Goal: Complete application form: Complete application form

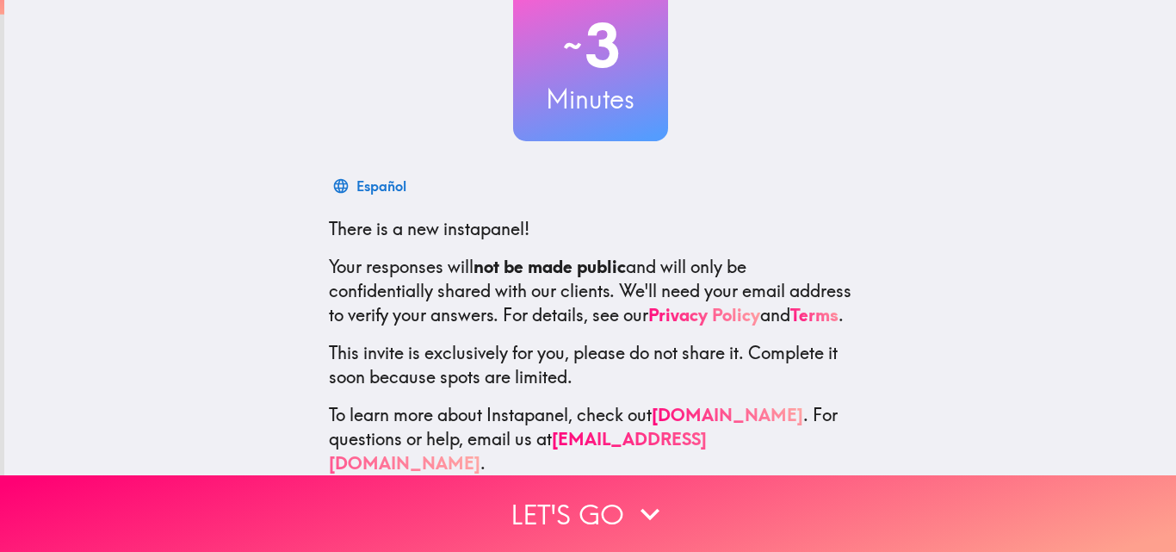
scroll to position [164, 0]
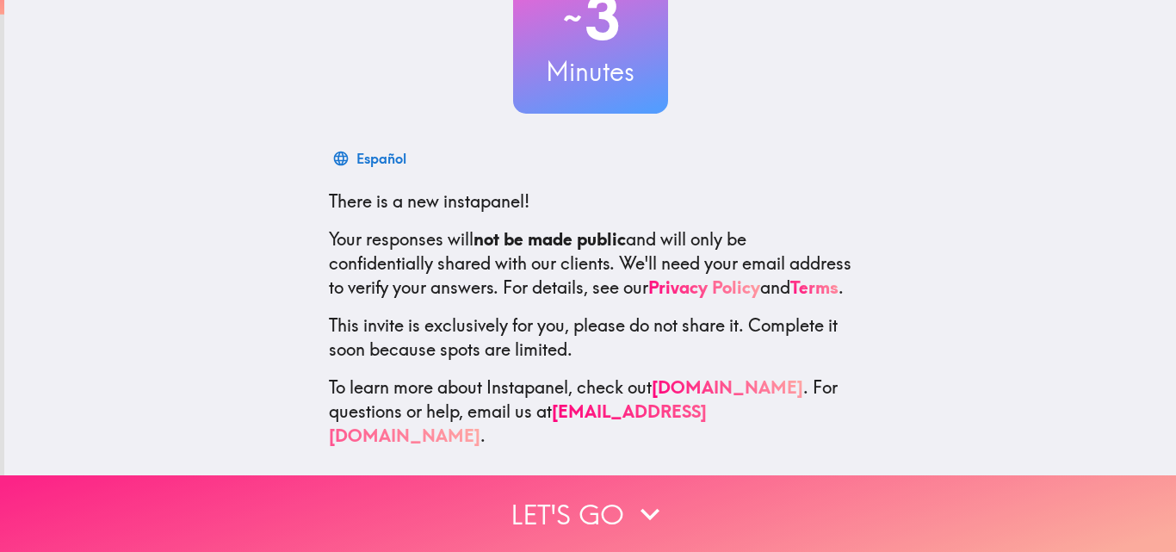
click at [579, 496] on button "Let's go" at bounding box center [588, 513] width 1176 height 77
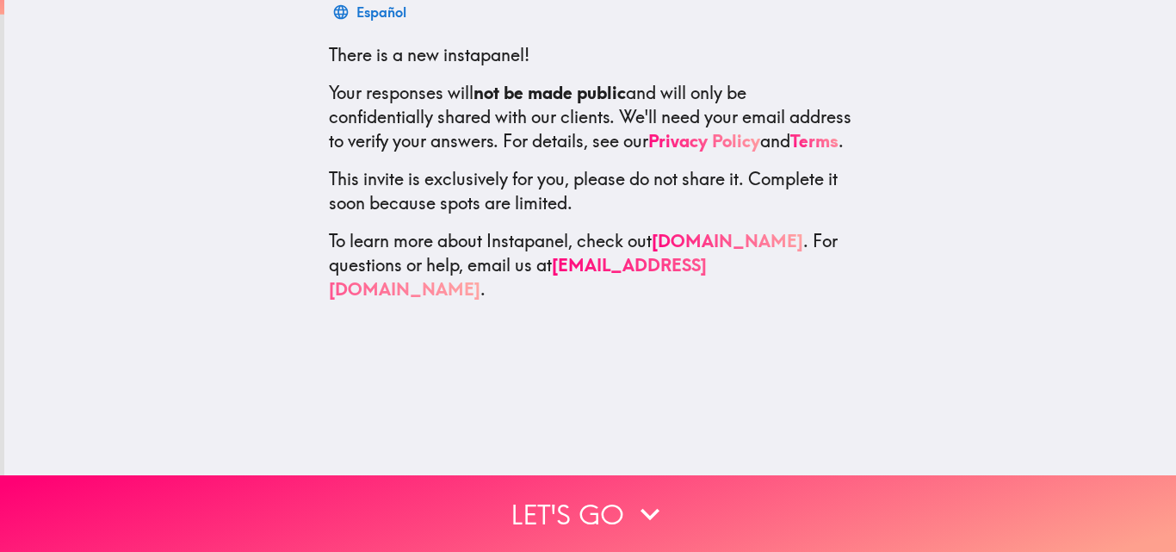
scroll to position [0, 0]
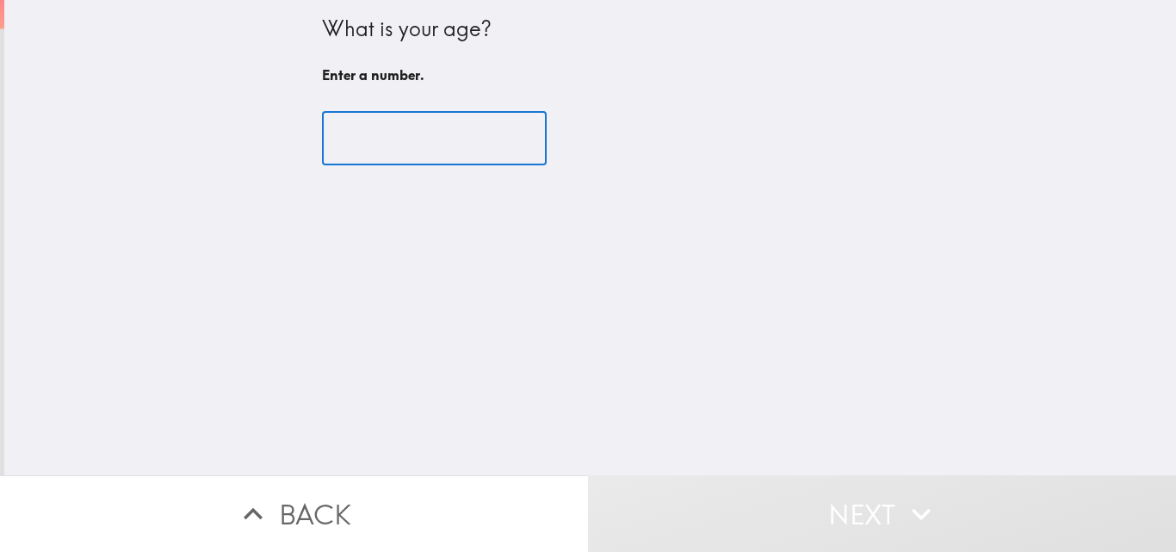
click at [458, 147] on input "number" at bounding box center [434, 138] width 225 height 53
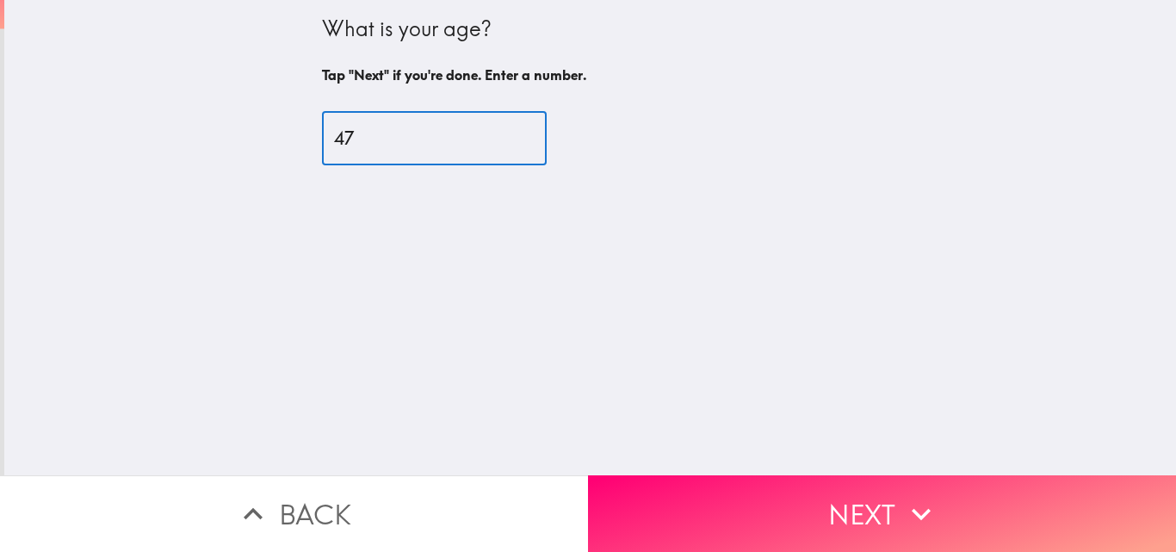
type input "47"
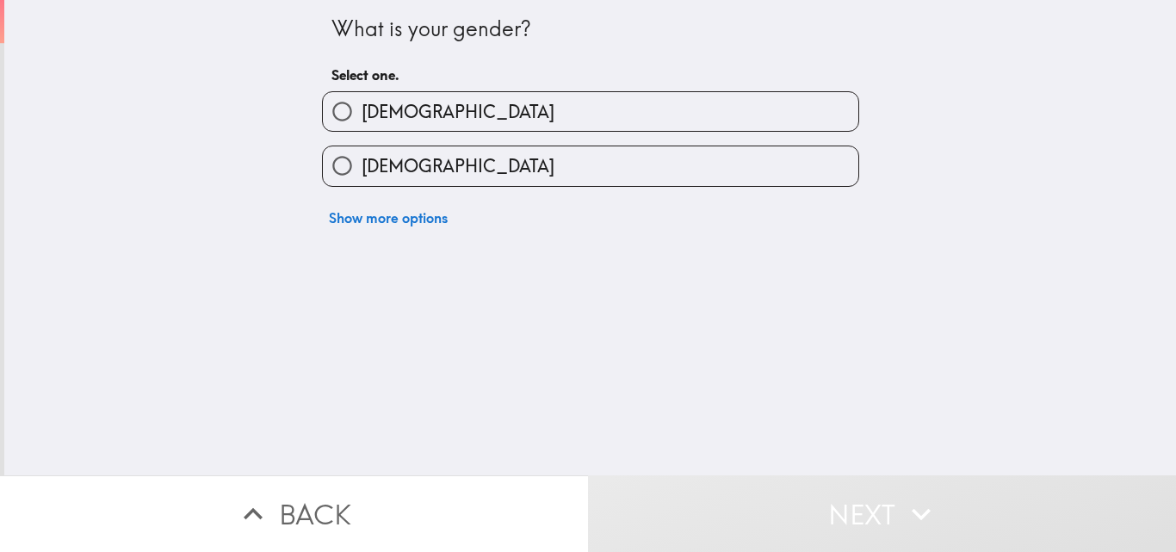
click at [406, 125] on label "[DEMOGRAPHIC_DATA]" at bounding box center [591, 111] width 536 height 39
click at [362, 125] on input "[DEMOGRAPHIC_DATA]" at bounding box center [342, 111] width 39 height 39
radio input "true"
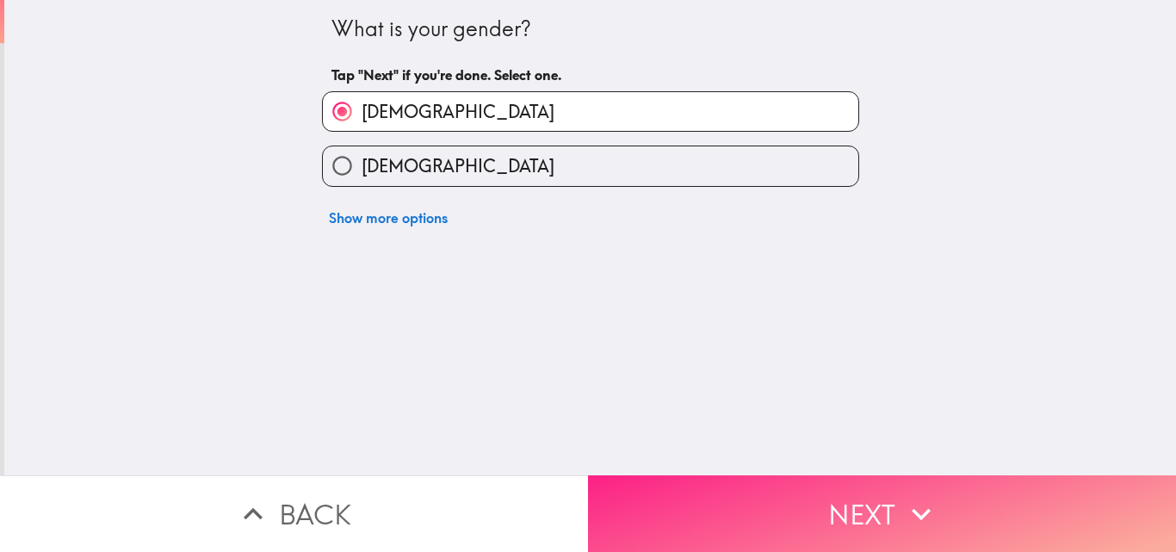
click at [751, 506] on button "Next" at bounding box center [882, 513] width 588 height 77
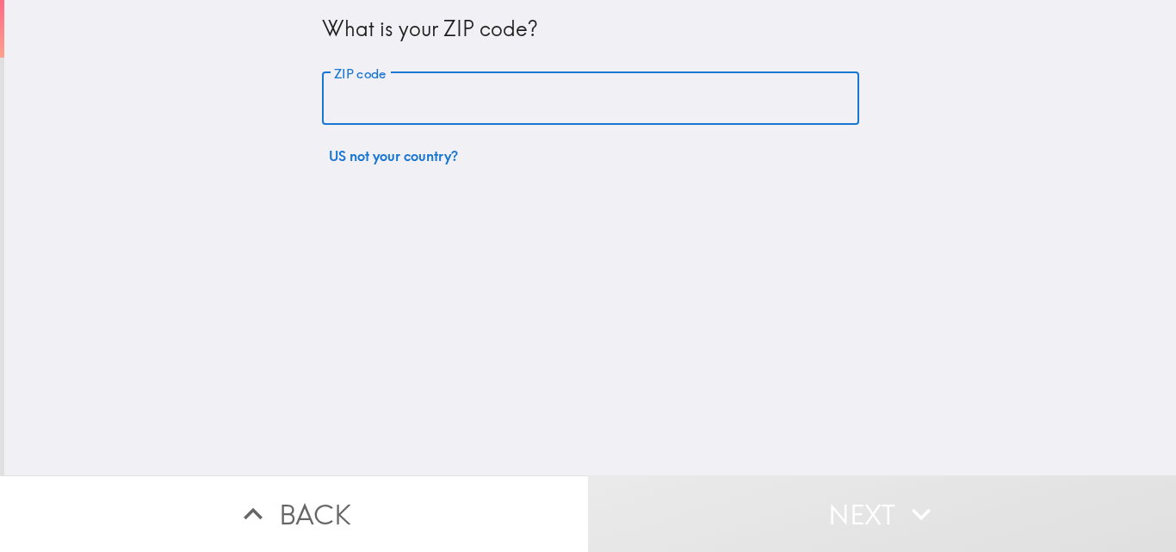
click at [444, 108] on input "ZIP code" at bounding box center [590, 98] width 537 height 53
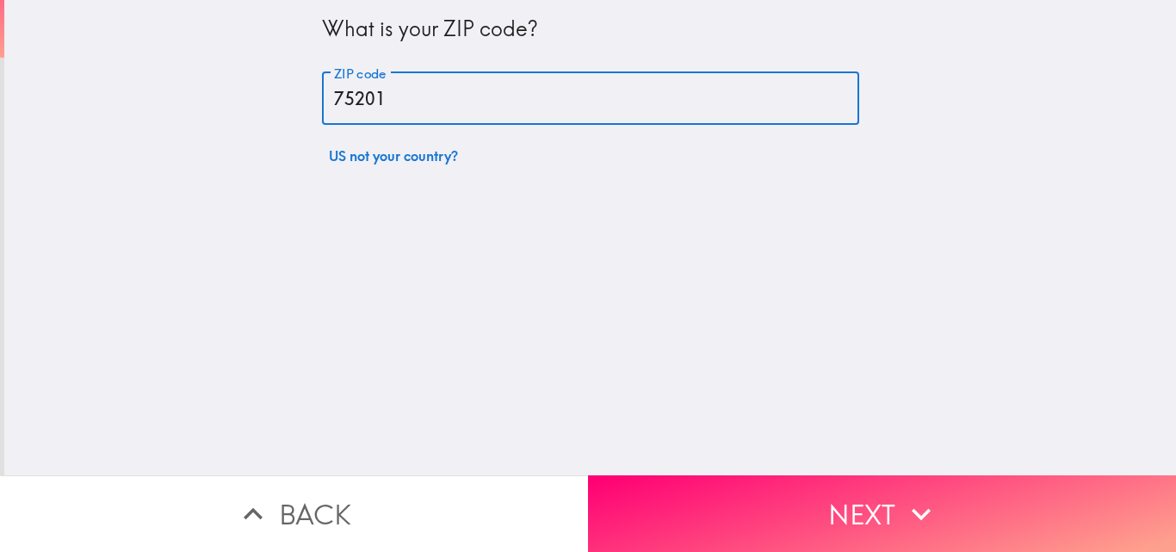
type input "75201"
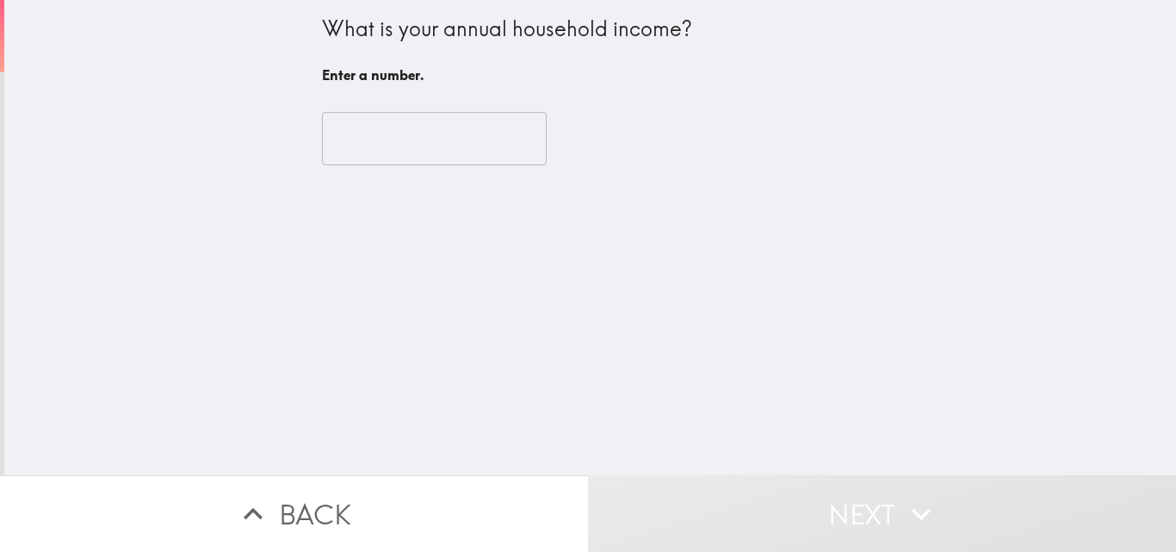
click at [416, 135] on input "number" at bounding box center [434, 138] width 225 height 53
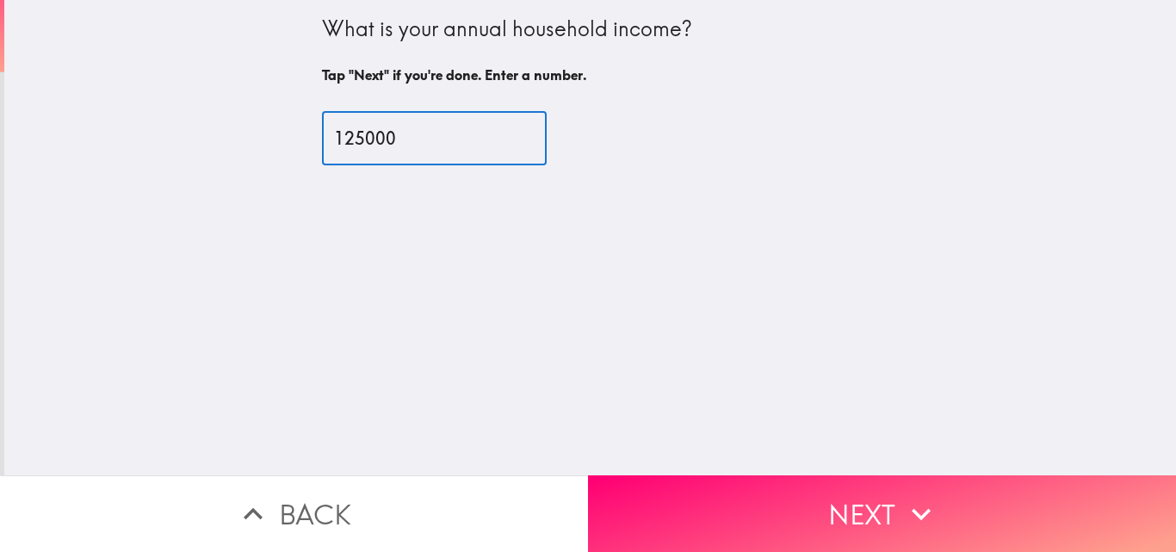
type input "125000"
click at [700, 518] on button "Next" at bounding box center [882, 513] width 588 height 77
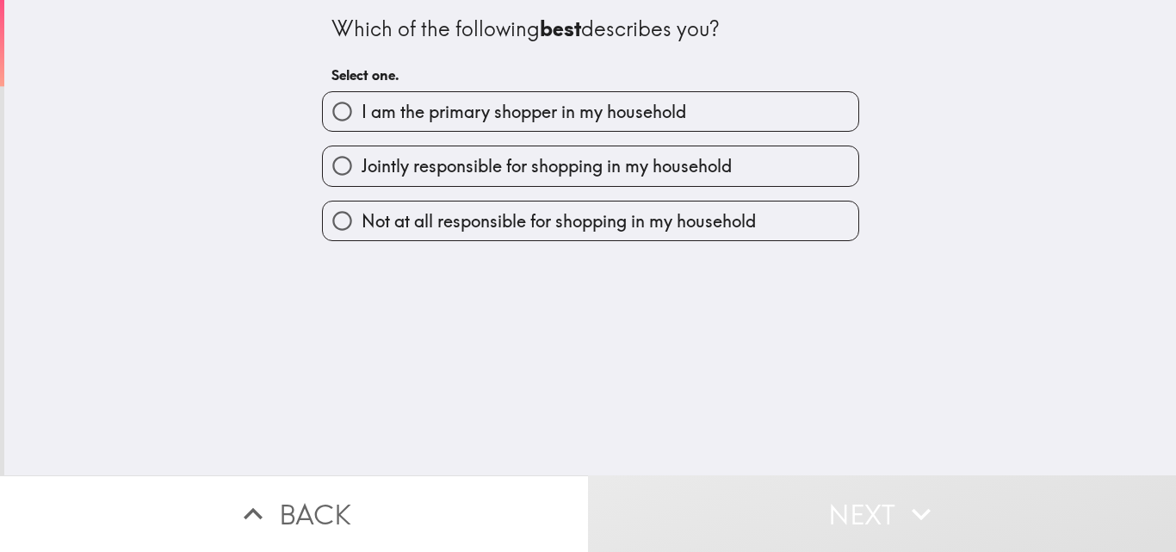
click at [406, 118] on span "I am the primary shopper in my household" at bounding box center [524, 112] width 325 height 24
click at [362, 118] on input "I am the primary shopper in my household" at bounding box center [342, 111] width 39 height 39
radio input "true"
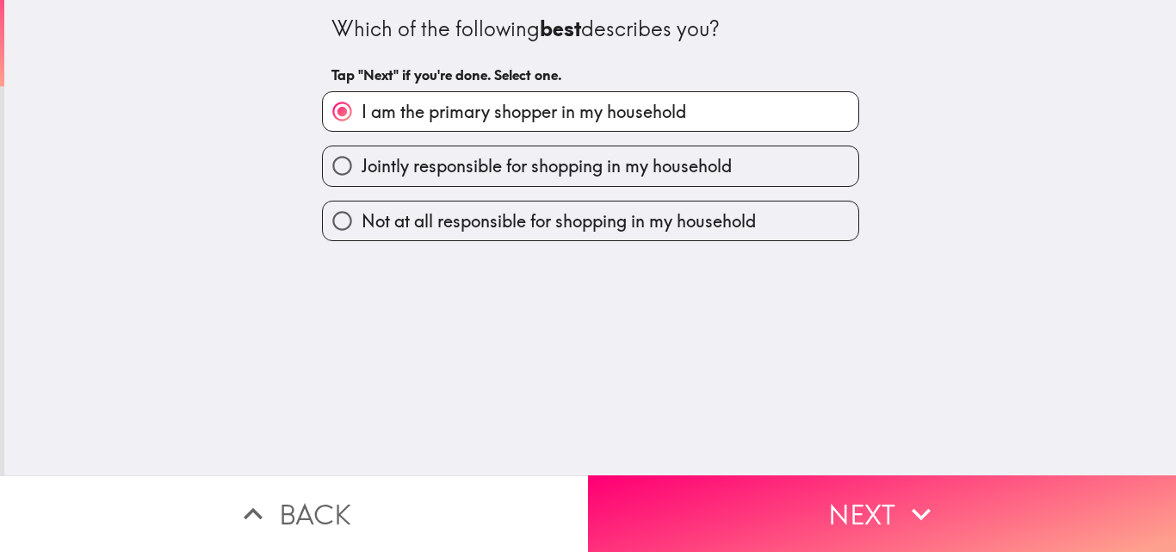
click at [749, 484] on button "Next" at bounding box center [882, 513] width 588 height 77
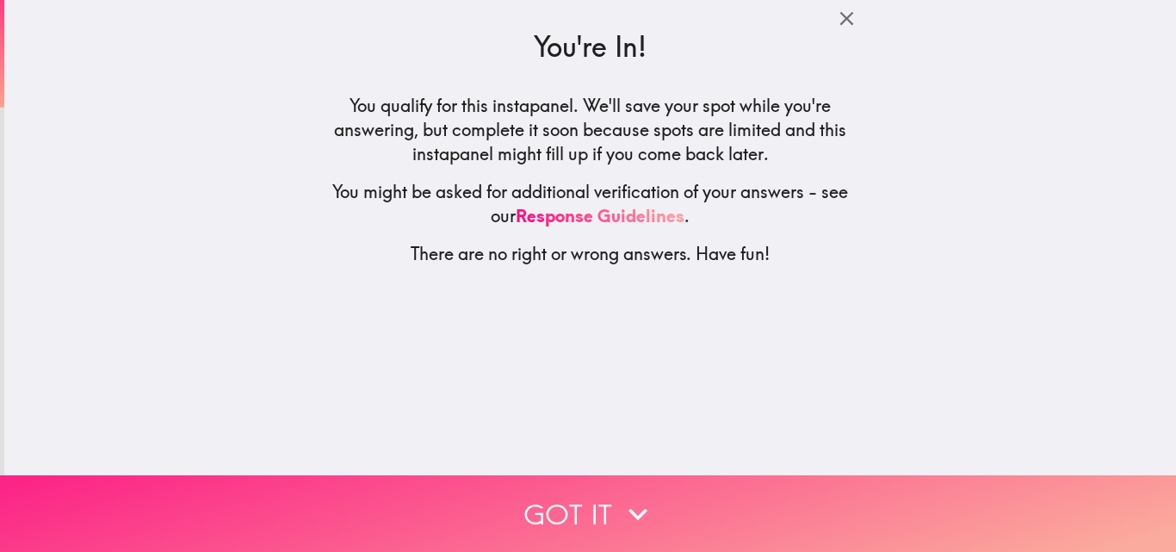
click at [682, 496] on button "Got it" at bounding box center [588, 513] width 1176 height 77
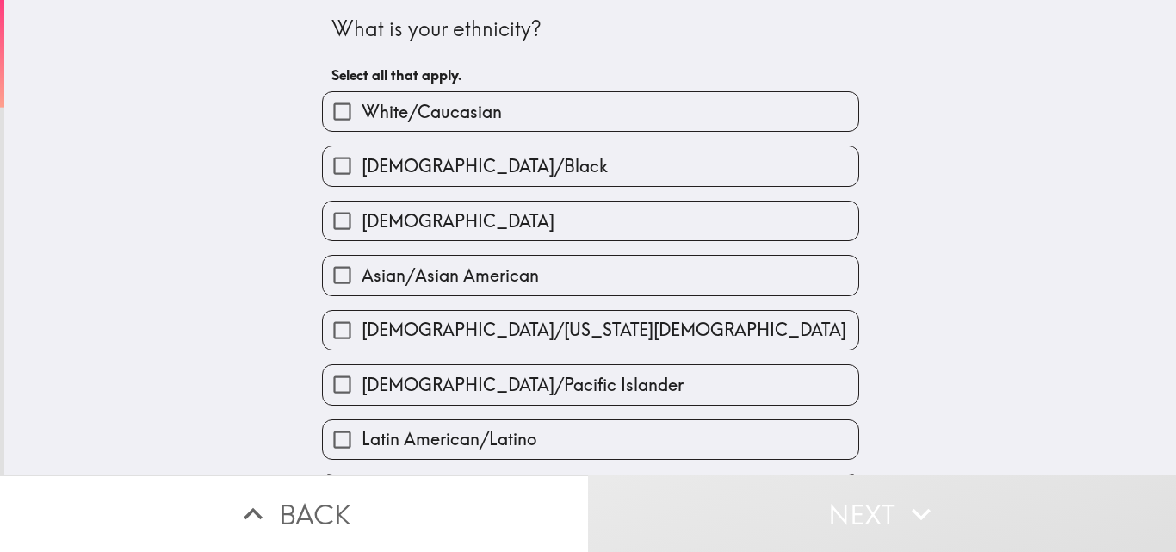
click at [414, 108] on span "White/Caucasian" at bounding box center [432, 112] width 140 height 24
click at [362, 108] on input "White/Caucasian" at bounding box center [342, 111] width 39 height 39
checkbox input "true"
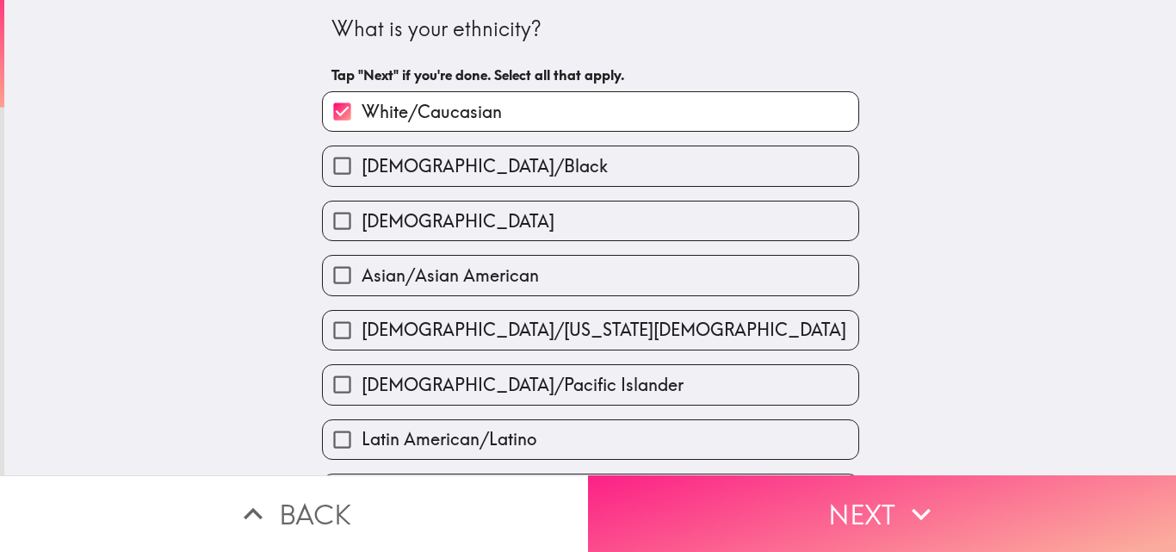
click at [748, 518] on button "Next" at bounding box center [882, 513] width 588 height 77
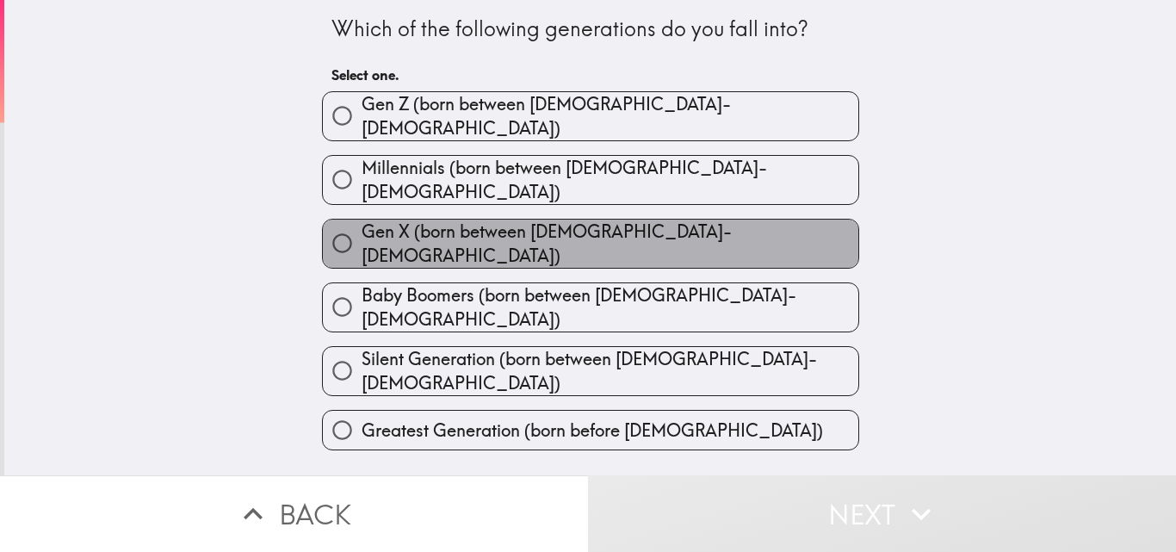
click at [543, 222] on span "Gen X (born between [DEMOGRAPHIC_DATA]-[DEMOGRAPHIC_DATA])" at bounding box center [610, 244] width 497 height 48
click at [362, 224] on input "Gen X (born between [DEMOGRAPHIC_DATA]-[DEMOGRAPHIC_DATA])" at bounding box center [342, 243] width 39 height 39
radio input "true"
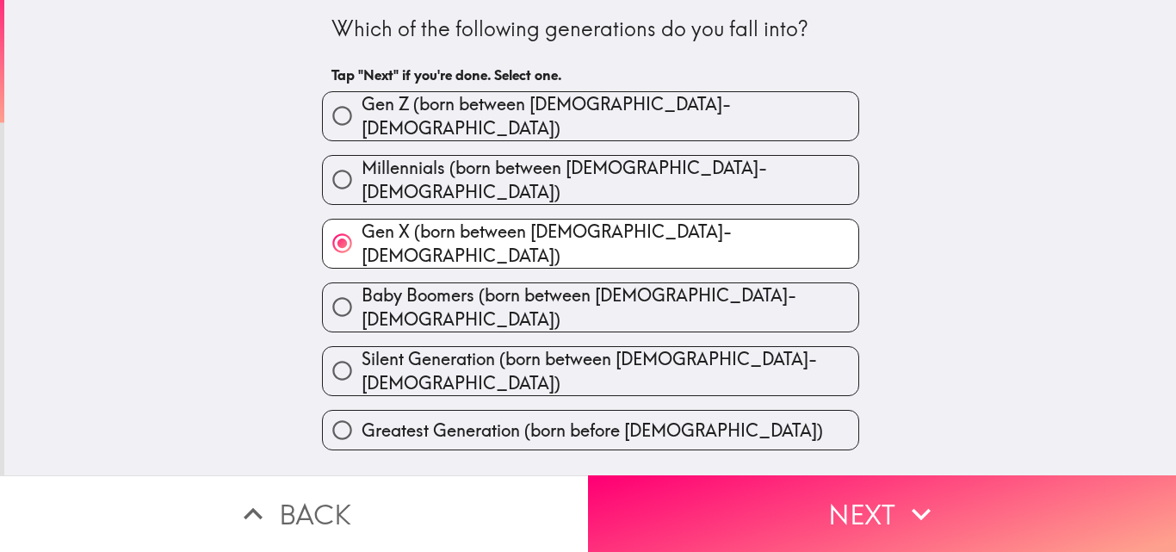
click at [752, 508] on button "Next" at bounding box center [882, 513] width 588 height 77
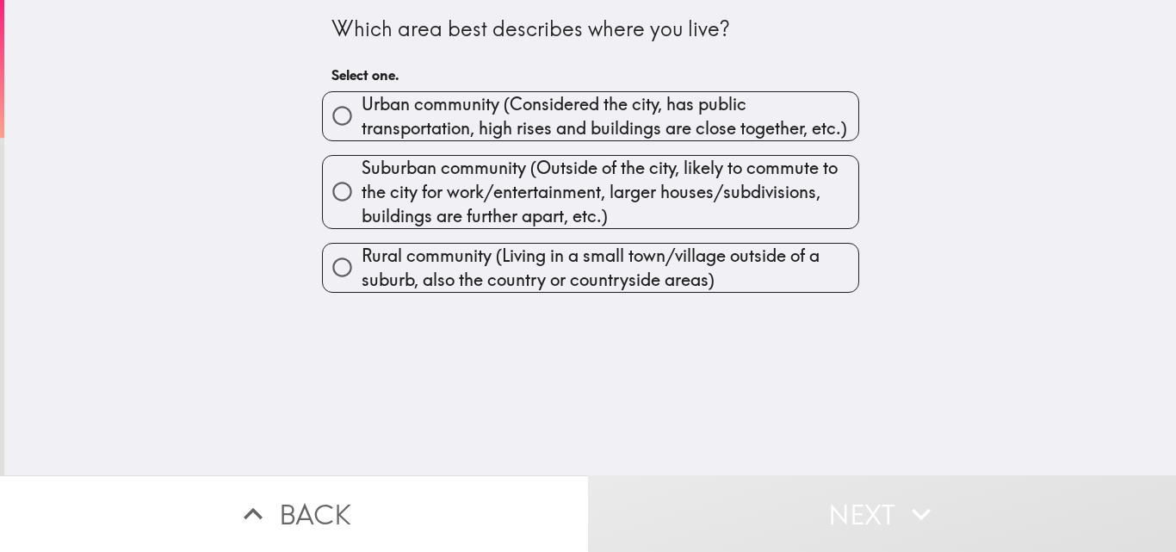
click at [428, 183] on span "Suburban community (Outside of the city, likely to commute to the city for work…" at bounding box center [610, 192] width 497 height 72
click at [362, 183] on input "Suburban community (Outside of the city, likely to commute to the city for work…" at bounding box center [342, 191] width 39 height 39
radio input "true"
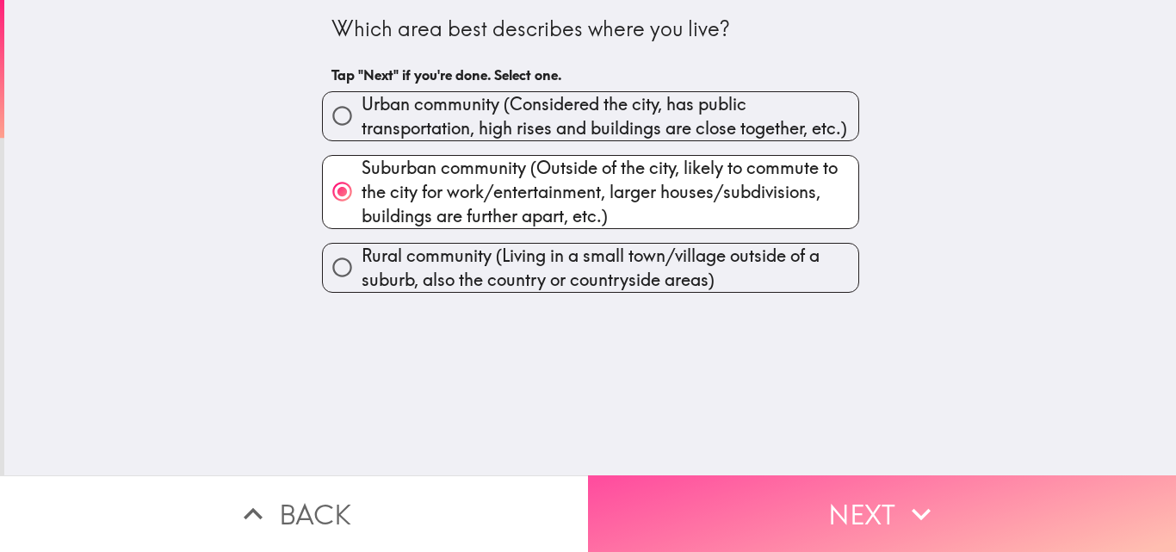
drag, startPoint x: 759, startPoint y: 499, endPoint x: 730, endPoint y: 313, distance: 187.3
click at [760, 499] on button "Next" at bounding box center [882, 513] width 588 height 77
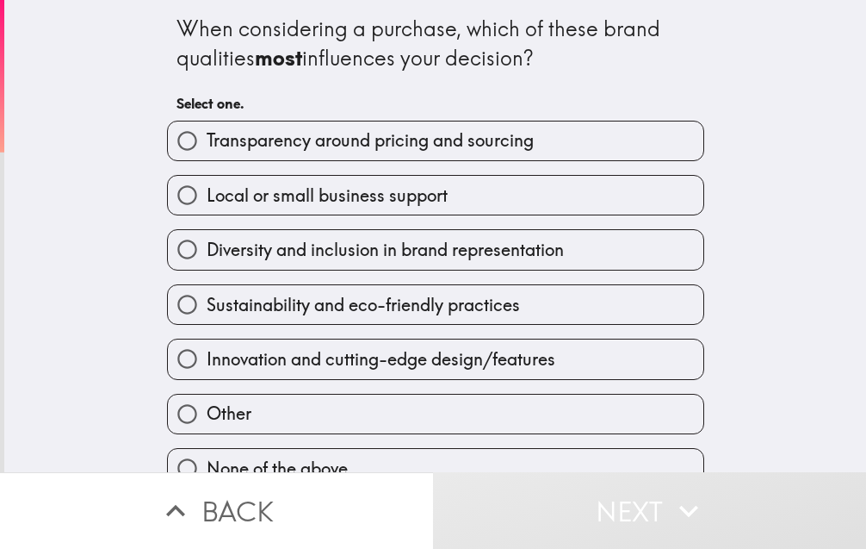
click at [136, 73] on div "When considering a purchase, which of these brand qualities most influences you…" at bounding box center [435, 236] width 862 height 472
drag, startPoint x: 178, startPoint y: 43, endPoint x: 200, endPoint y: 115, distance: 75.5
click at [235, 177] on div "When considering a purchase, which of these brand qualities most influences you…" at bounding box center [435, 244] width 551 height 489
drag, startPoint x: 238, startPoint y: 141, endPoint x: 277, endPoint y: 208, distance: 78.0
click at [239, 144] on div "When considering a purchase, which of these brand qualities most influences you…" at bounding box center [435, 244] width 551 height 489
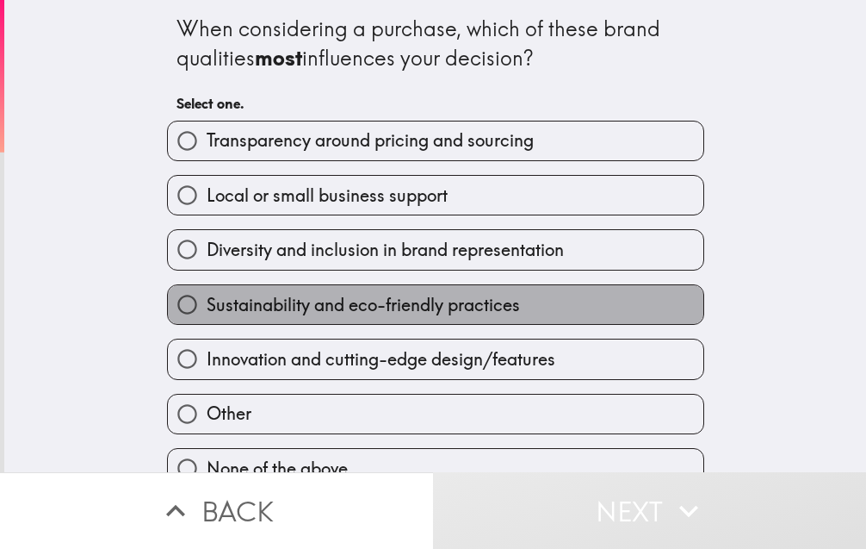
click at [207, 309] on span "Sustainability and eco-friendly practices" at bounding box center [363, 305] width 313 height 24
click at [198, 309] on input "Sustainability and eco-friendly practices" at bounding box center [187, 304] width 39 height 39
radio input "true"
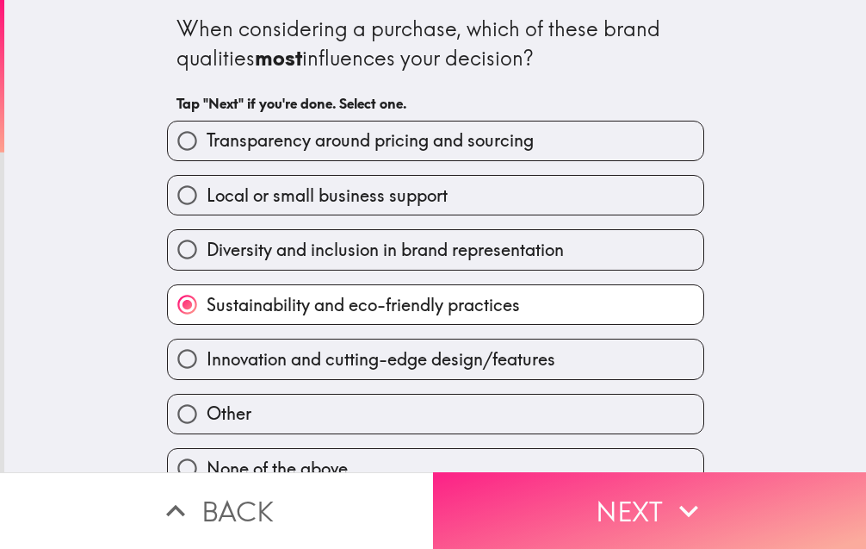
click at [562, 489] on button "Next" at bounding box center [649, 510] width 433 height 77
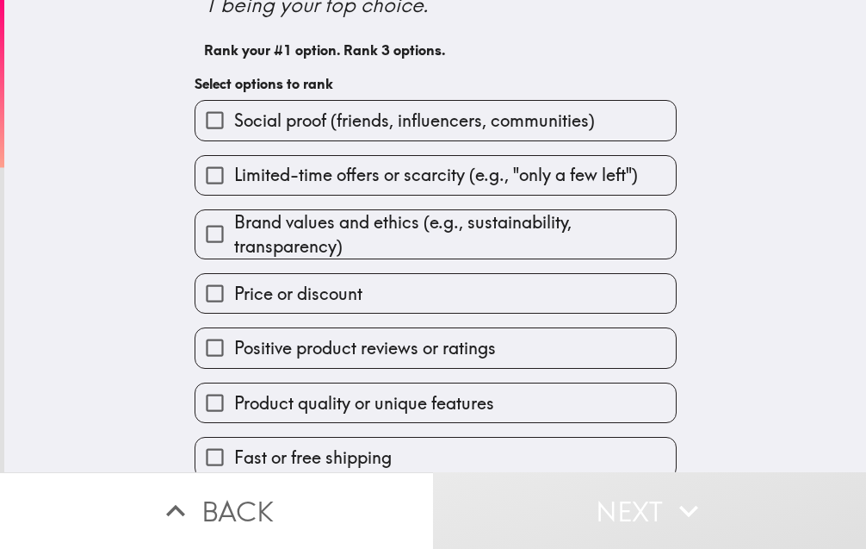
scroll to position [130, 0]
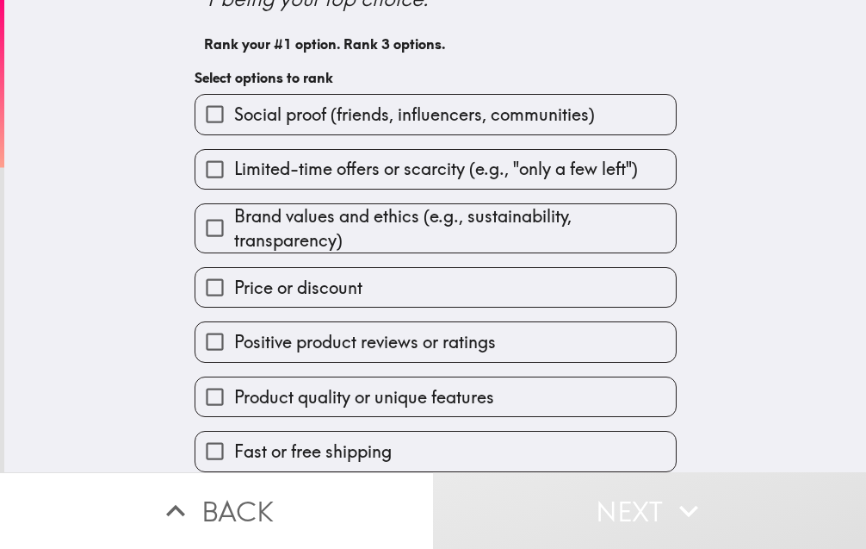
click at [270, 276] on span "Price or discount" at bounding box center [298, 288] width 128 height 24
click at [234, 276] on input "Price or discount" at bounding box center [214, 287] width 39 height 39
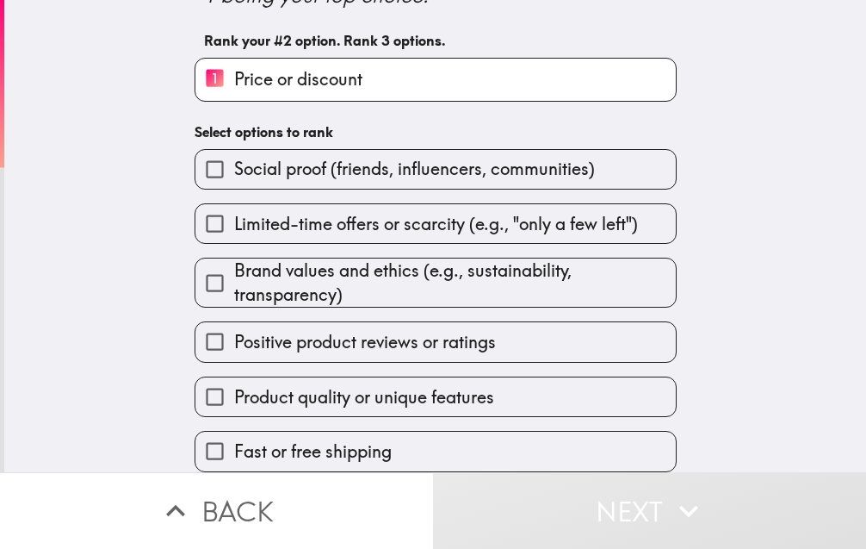
click at [270, 332] on span "Positive product reviews or ratings" at bounding box center [365, 342] width 262 height 24
click at [234, 332] on input "Positive product reviews or ratings" at bounding box center [214, 341] width 39 height 39
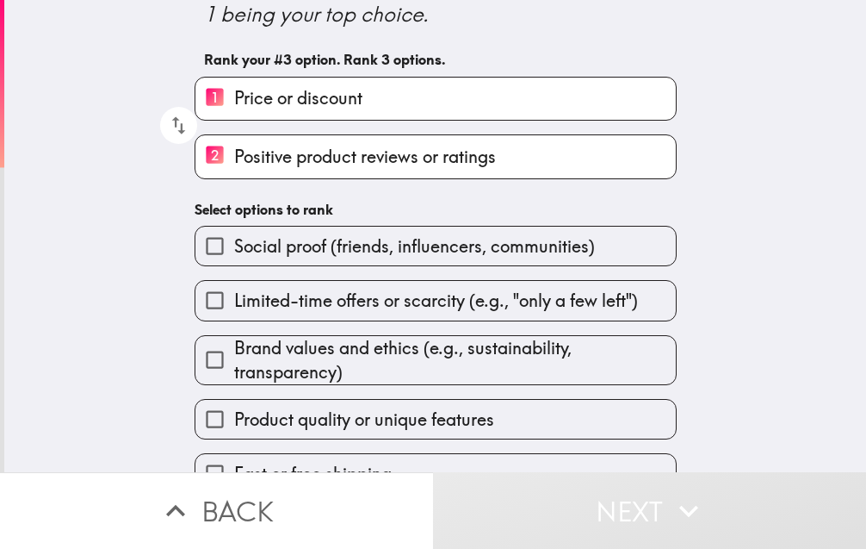
scroll to position [137, 0]
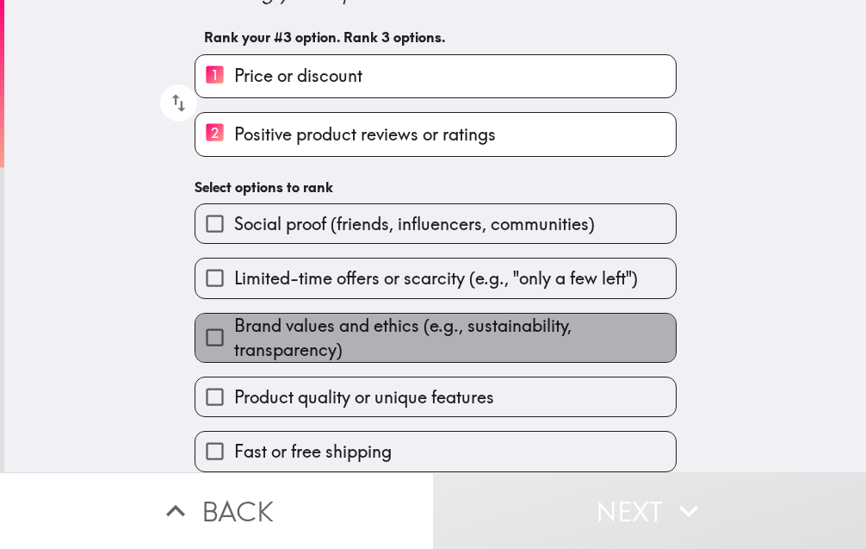
drag, startPoint x: 285, startPoint y: 315, endPoint x: 344, endPoint y: 325, distance: 60.2
click at [285, 317] on span "Brand values and ethics (e.g., sustainability, transparency)" at bounding box center [455, 337] width 442 height 48
click at [234, 318] on input "Brand values and ethics (e.g., sustainability, transparency)" at bounding box center [214, 337] width 39 height 39
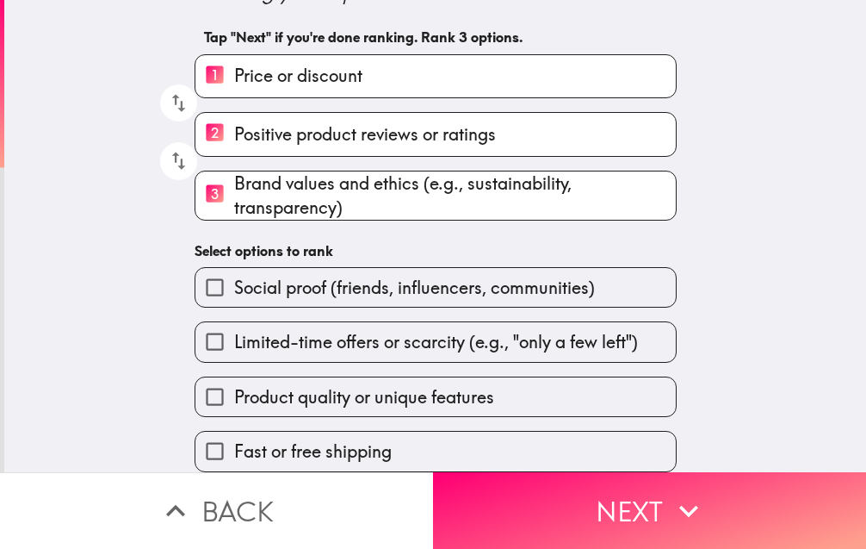
click at [518, 496] on button "Next" at bounding box center [649, 510] width 433 height 77
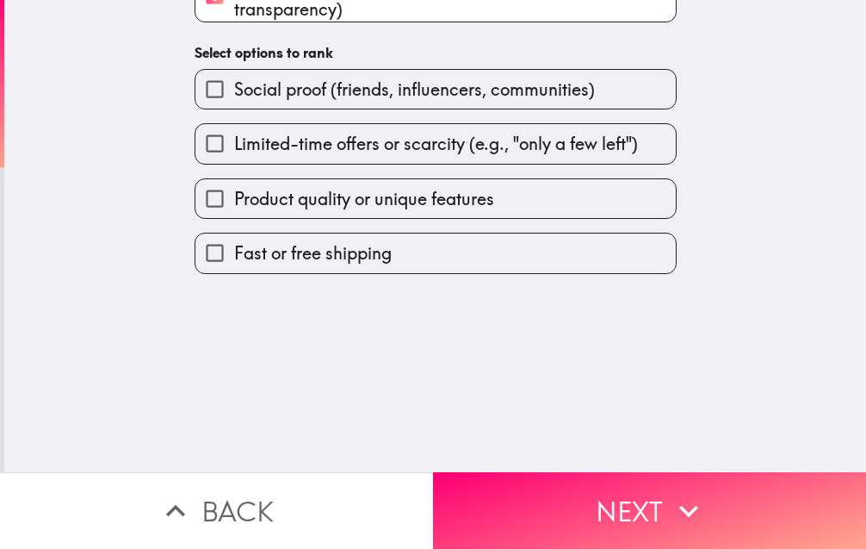
scroll to position [0, 0]
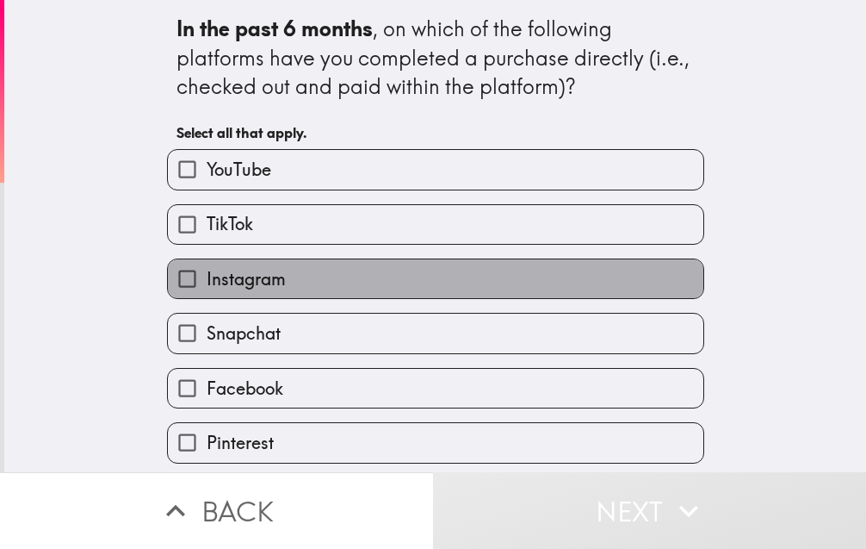
click at [267, 274] on span "Instagram" at bounding box center [246, 279] width 79 height 24
click at [207, 274] on input "Instagram" at bounding box center [187, 278] width 39 height 39
checkbox input "true"
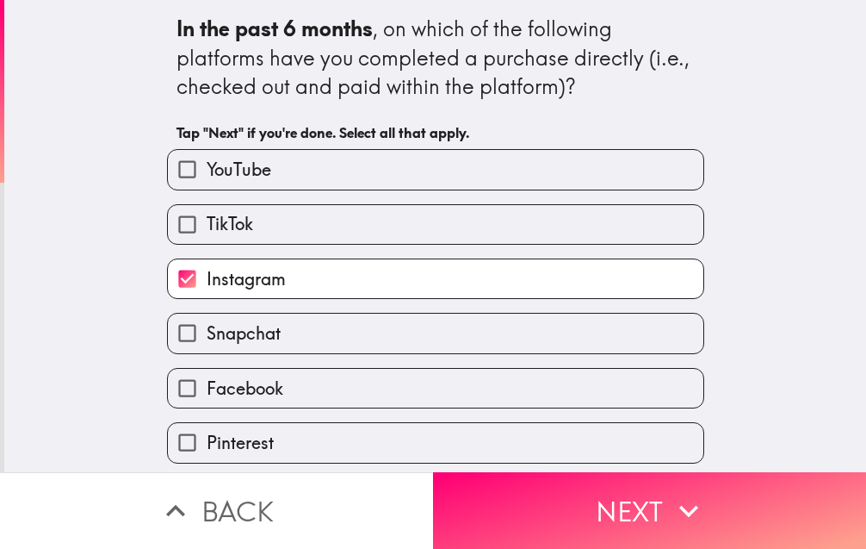
click at [253, 385] on span "Facebook" at bounding box center [245, 388] width 77 height 24
click at [207, 385] on input "Facebook" at bounding box center [187, 388] width 39 height 39
checkbox input "true"
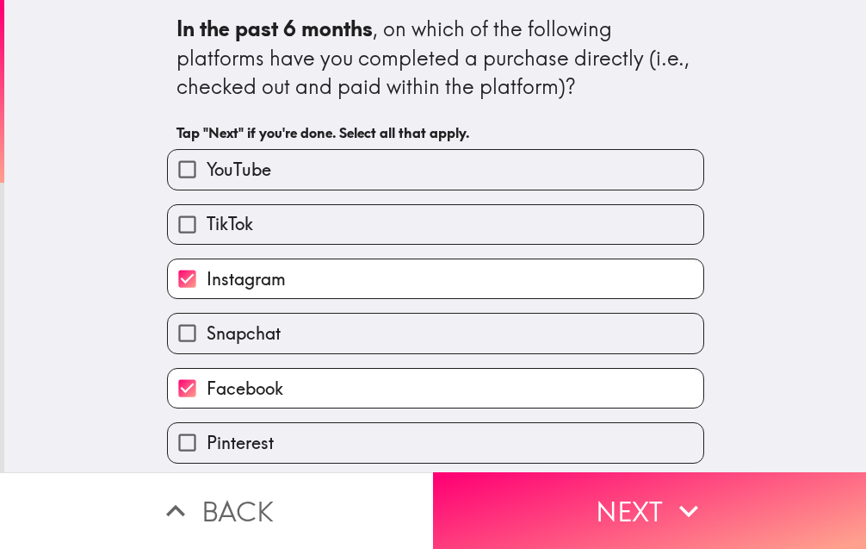
scroll to position [59, 0]
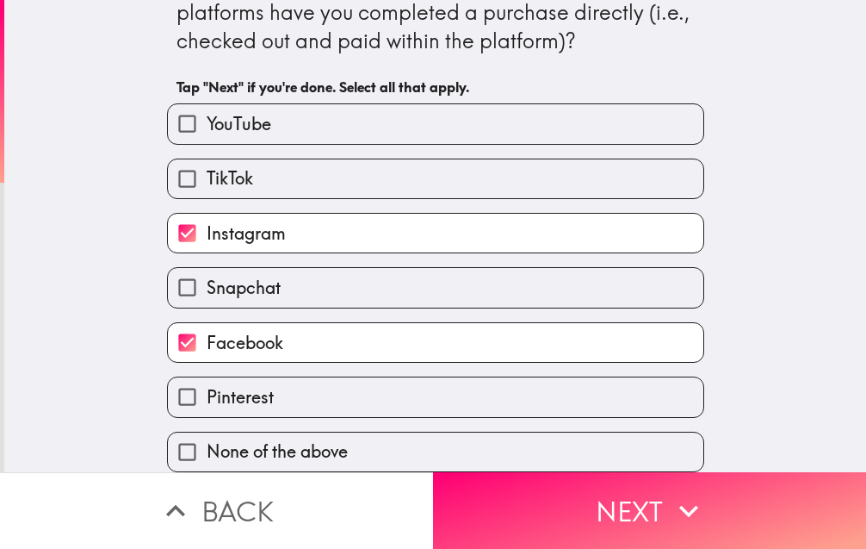
click at [270, 164] on label "TikTok" at bounding box center [436, 178] width 536 height 39
click at [207, 164] on input "TikTok" at bounding box center [187, 178] width 39 height 39
checkbox input "true"
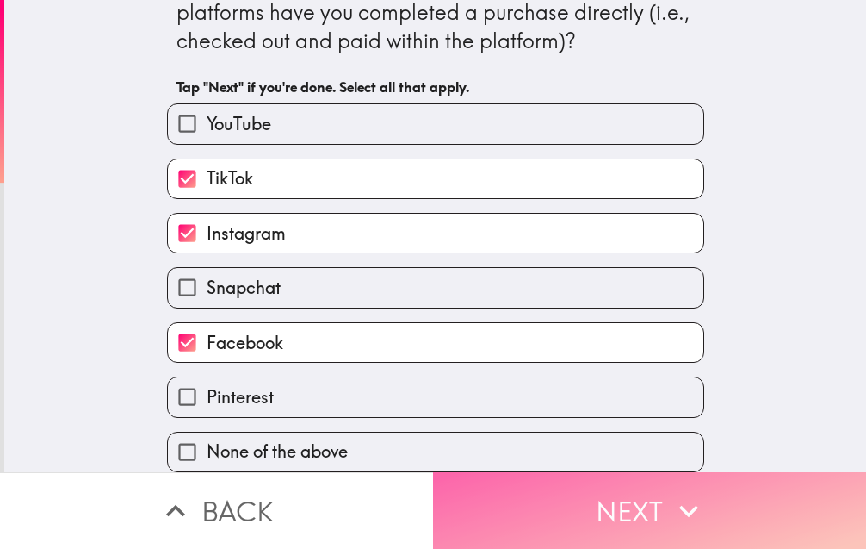
click at [614, 511] on button "Next" at bounding box center [649, 510] width 433 height 77
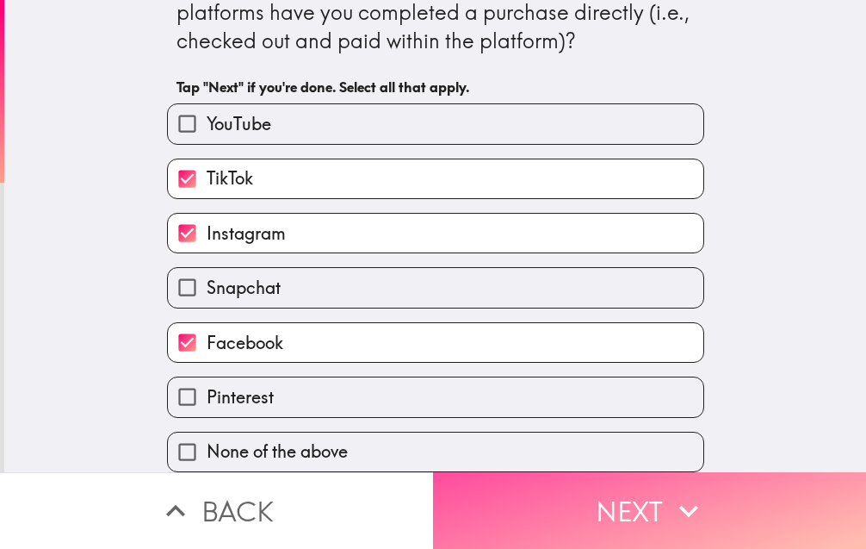
scroll to position [0, 0]
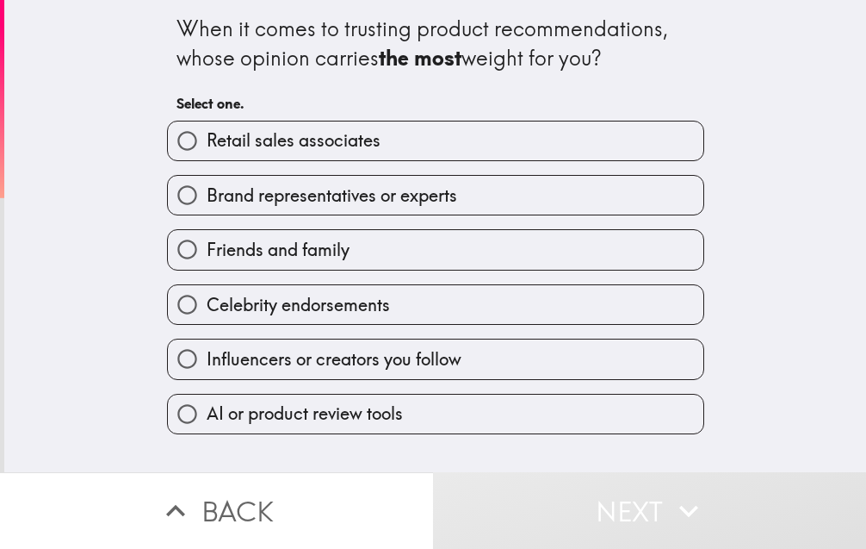
click at [263, 241] on span "Friends and family" at bounding box center [278, 250] width 143 height 24
click at [207, 241] on input "Friends and family" at bounding box center [187, 249] width 39 height 39
radio input "true"
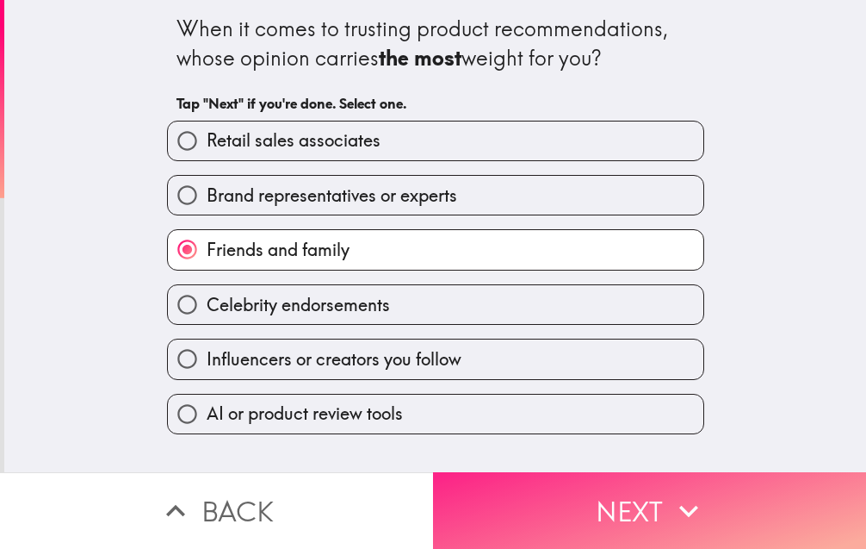
click at [570, 507] on button "Next" at bounding box center [649, 510] width 433 height 77
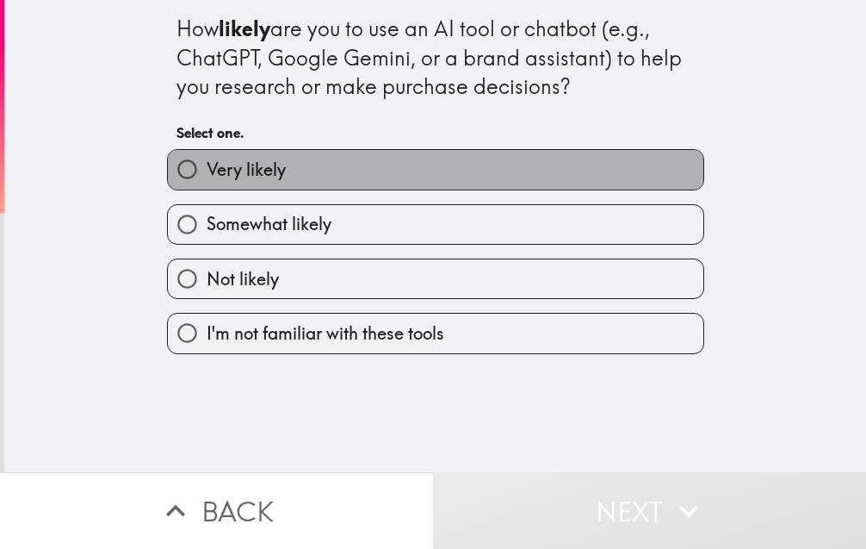
click at [301, 169] on label "Very likely" at bounding box center [436, 169] width 536 height 39
click at [207, 169] on input "Very likely" at bounding box center [187, 169] width 39 height 39
radio input "true"
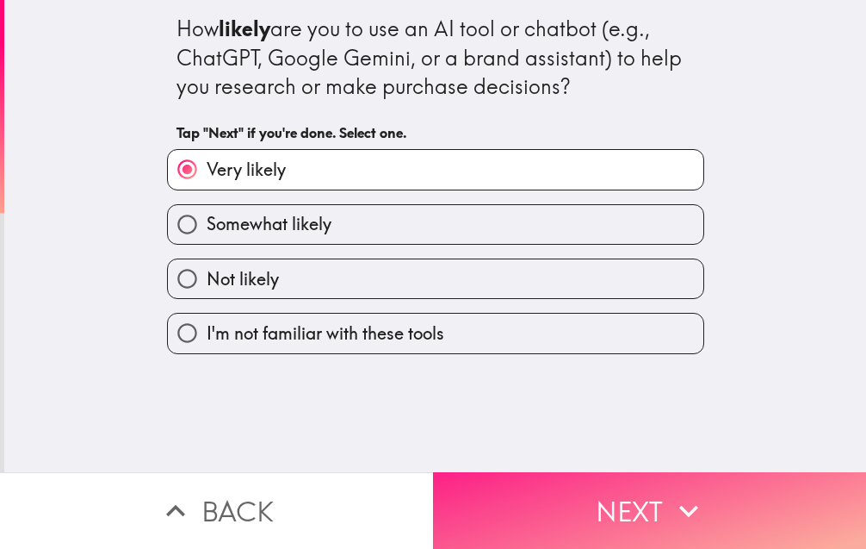
click at [673, 501] on icon "button" at bounding box center [689, 511] width 38 height 38
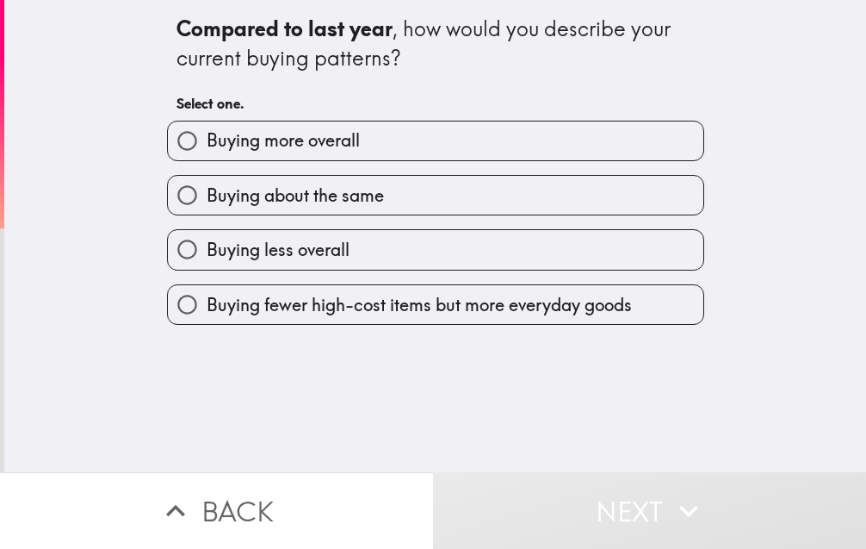
click at [364, 195] on span "Buying about the same" at bounding box center [295, 195] width 177 height 24
click at [207, 195] on input "Buying about the same" at bounding box center [187, 195] width 39 height 39
radio input "true"
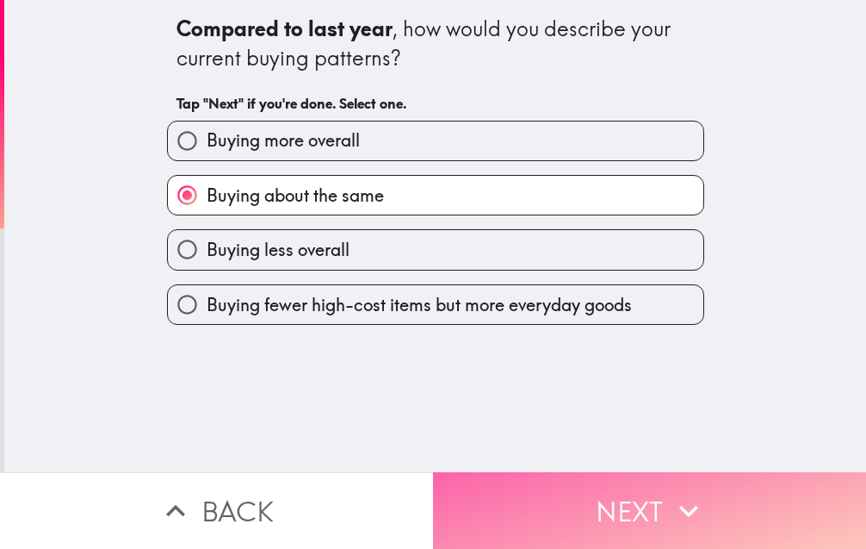
click at [646, 476] on button "Next" at bounding box center [649, 510] width 433 height 77
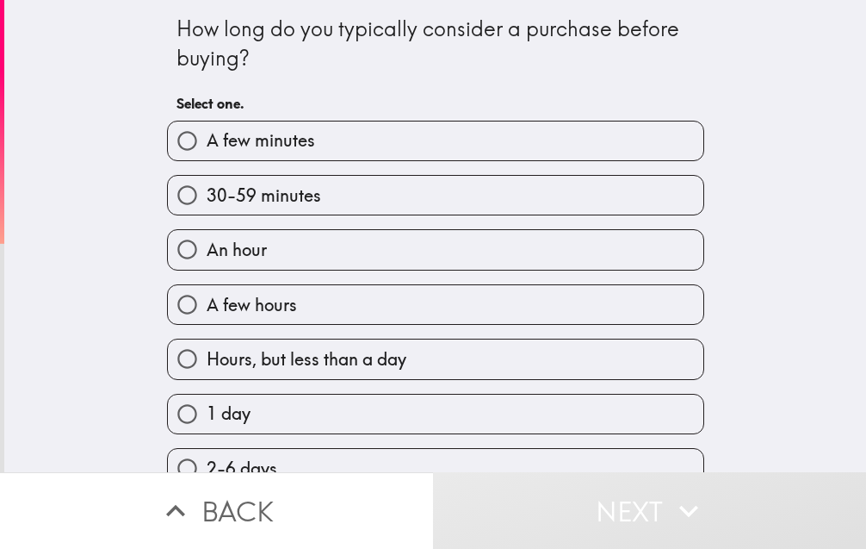
click at [326, 140] on label "A few minutes" at bounding box center [436, 140] width 536 height 39
click at [207, 140] on input "A few minutes" at bounding box center [187, 140] width 39 height 39
radio input "true"
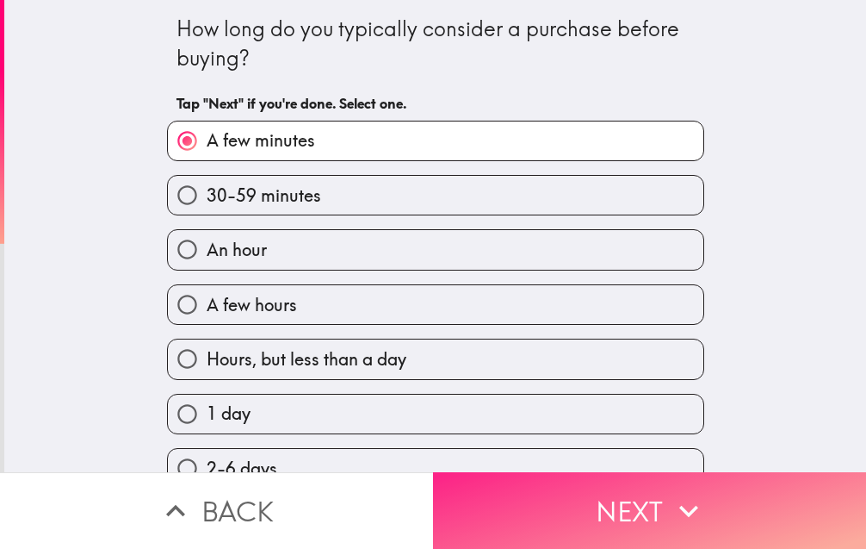
click at [622, 485] on button "Next" at bounding box center [649, 510] width 433 height 77
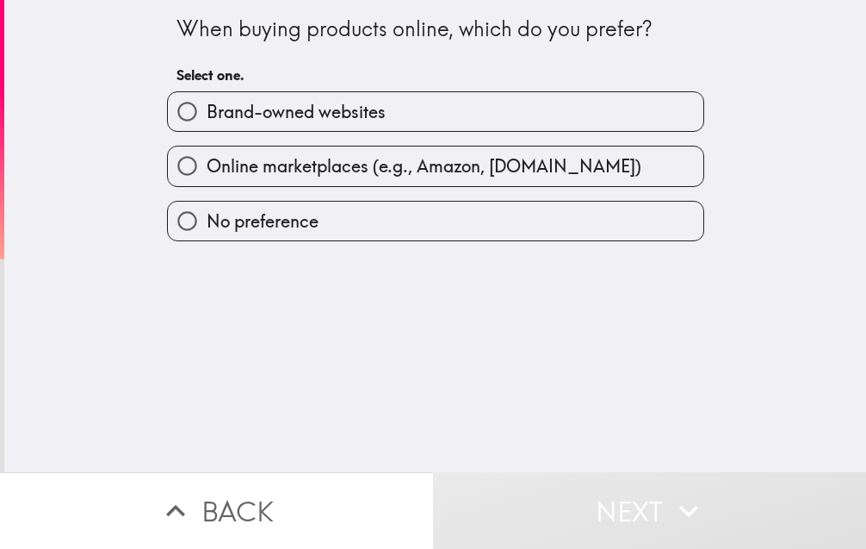
click at [344, 169] on span "Online marketplaces (e.g., Amazon, [DOMAIN_NAME])" at bounding box center [424, 166] width 435 height 24
click at [207, 169] on input "Online marketplaces (e.g., Amazon, [DOMAIN_NAME])" at bounding box center [187, 165] width 39 height 39
radio input "true"
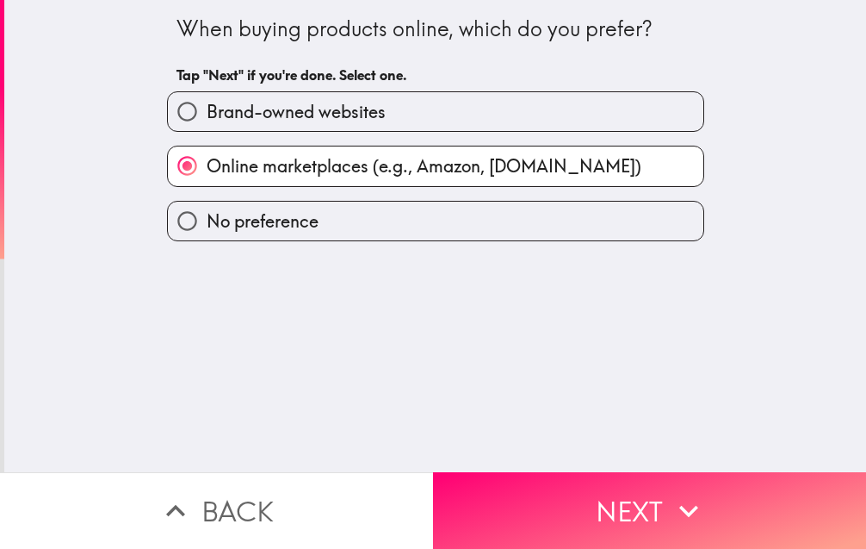
click at [349, 115] on span "Brand-owned websites" at bounding box center [296, 112] width 179 height 24
click at [207, 115] on input "Brand-owned websites" at bounding box center [187, 111] width 39 height 39
radio input "true"
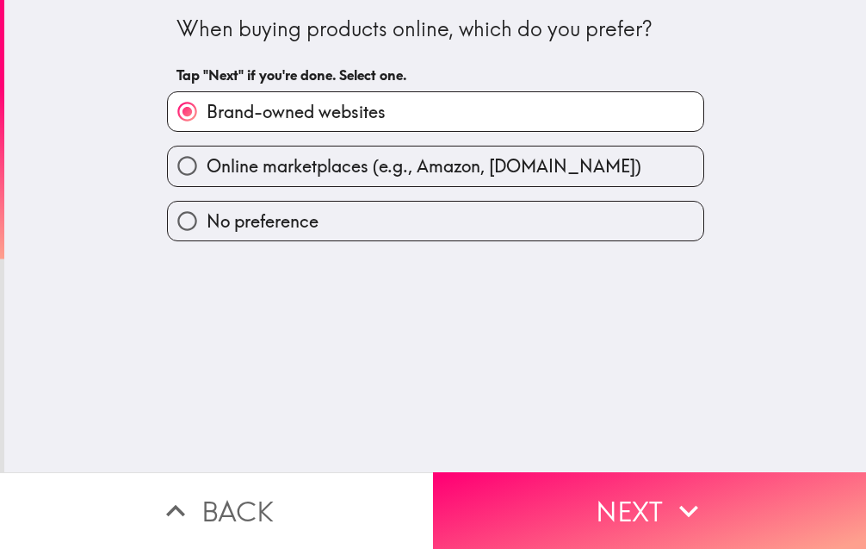
click at [369, 158] on span "Online marketplaces (e.g., Amazon, [DOMAIN_NAME])" at bounding box center [424, 166] width 435 height 24
click at [207, 158] on input "Online marketplaces (e.g., Amazon, [DOMAIN_NAME])" at bounding box center [187, 165] width 39 height 39
radio input "true"
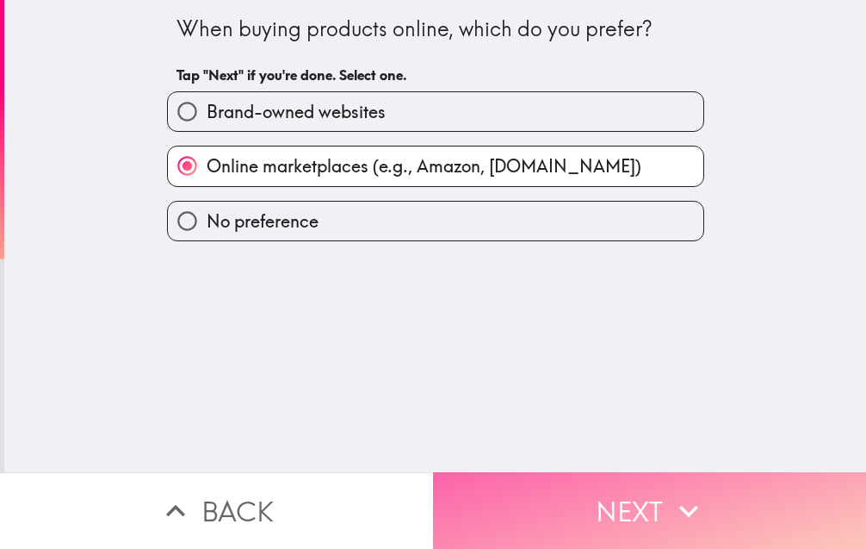
click at [627, 475] on button "Next" at bounding box center [649, 510] width 433 height 77
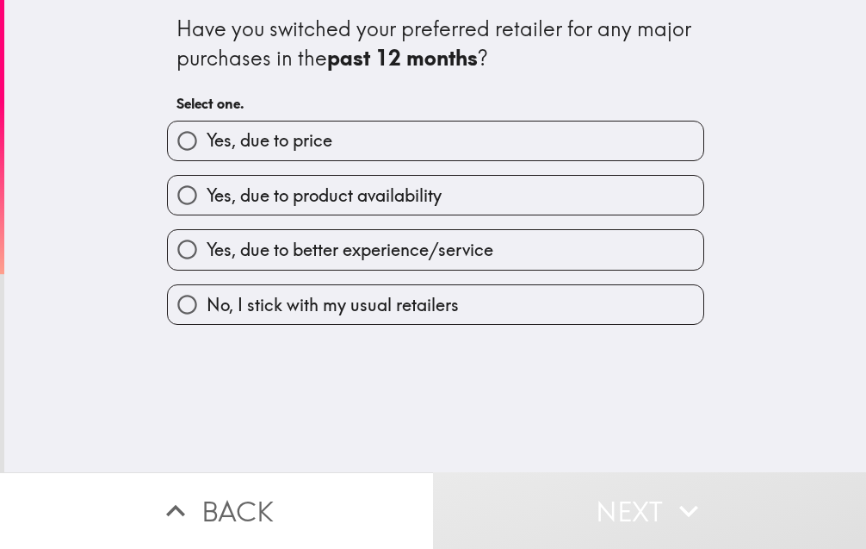
click at [330, 147] on label "Yes, due to price" at bounding box center [436, 140] width 536 height 39
click at [207, 147] on input "Yes, due to price" at bounding box center [187, 140] width 39 height 39
radio input "true"
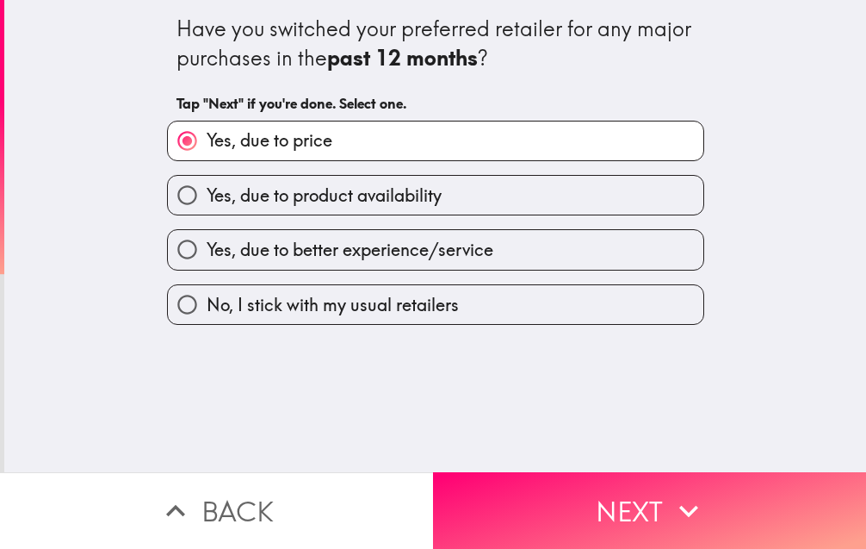
click at [534, 506] on button "Next" at bounding box center [649, 510] width 433 height 77
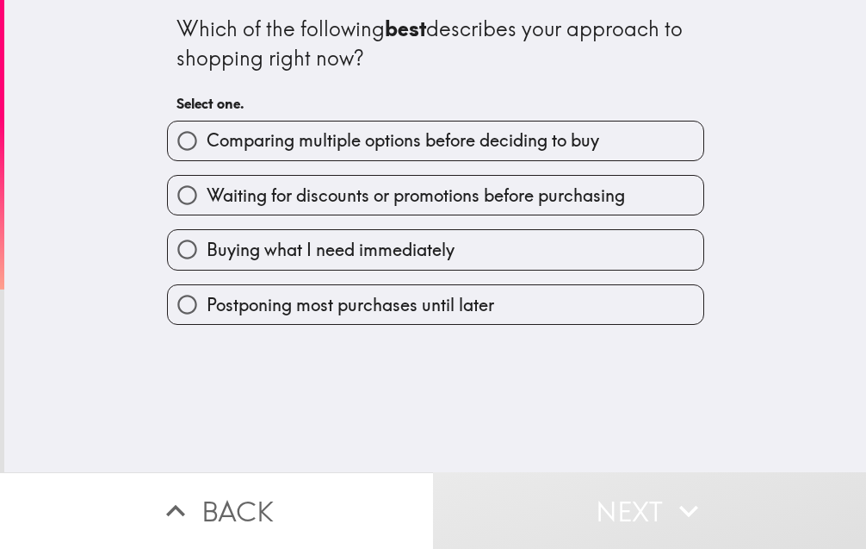
click at [390, 251] on span "Buying what I need immediately" at bounding box center [331, 250] width 248 height 24
click at [207, 251] on input "Buying what I need immediately" at bounding box center [187, 249] width 39 height 39
radio input "true"
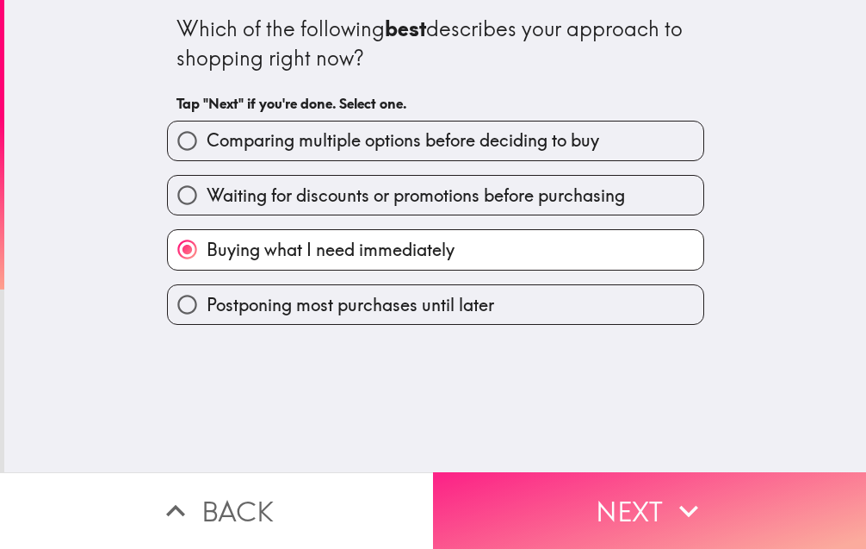
click at [597, 512] on button "Next" at bounding box center [649, 510] width 433 height 77
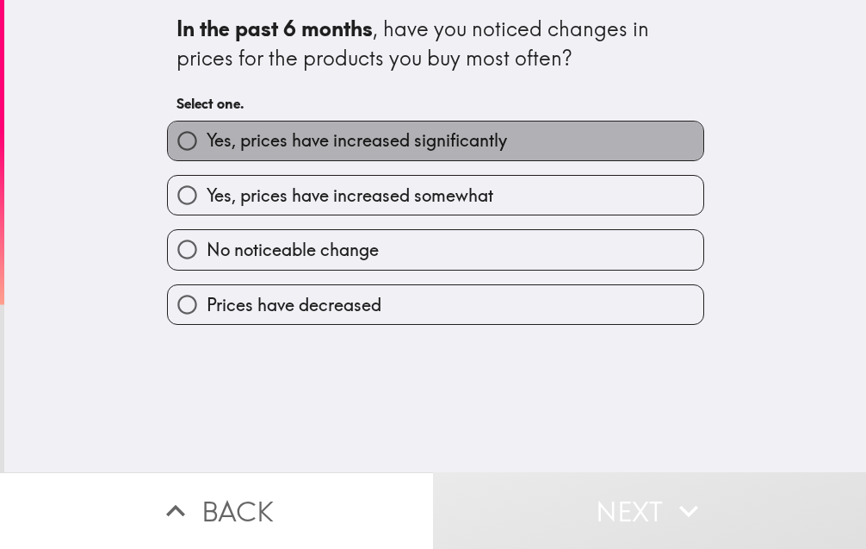
click at [360, 148] on span "Yes, prices have increased significantly" at bounding box center [357, 140] width 301 height 24
click at [207, 148] on input "Yes, prices have increased significantly" at bounding box center [187, 140] width 39 height 39
radio input "true"
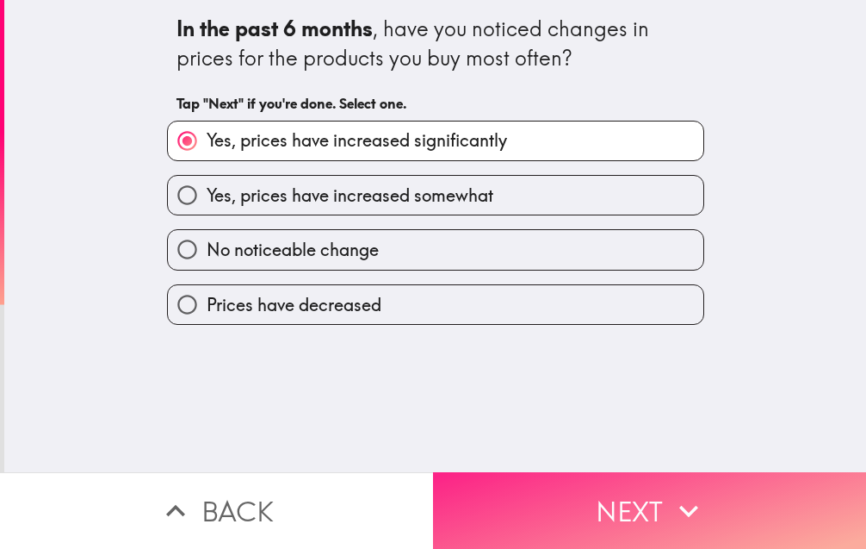
click at [636, 480] on button "Next" at bounding box center [649, 510] width 433 height 77
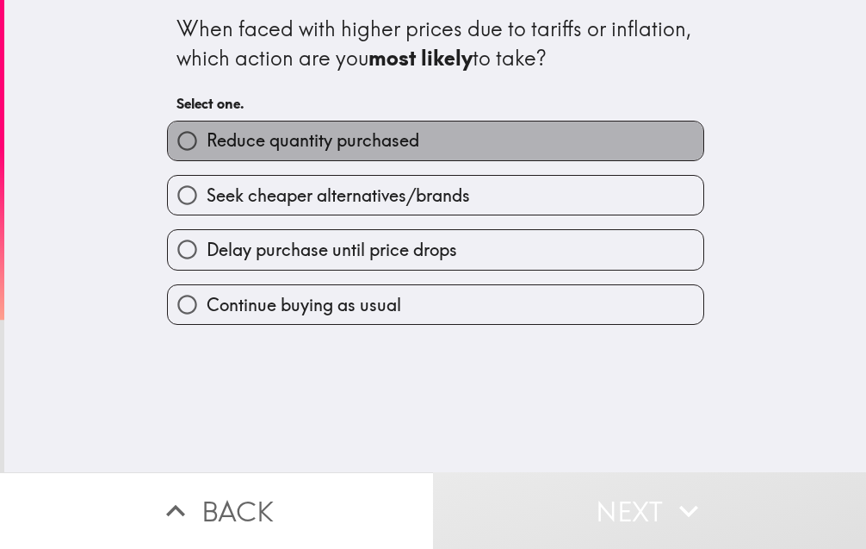
click at [417, 148] on label "Reduce quantity purchased" at bounding box center [436, 140] width 536 height 39
click at [207, 148] on input "Reduce quantity purchased" at bounding box center [187, 140] width 39 height 39
radio input "true"
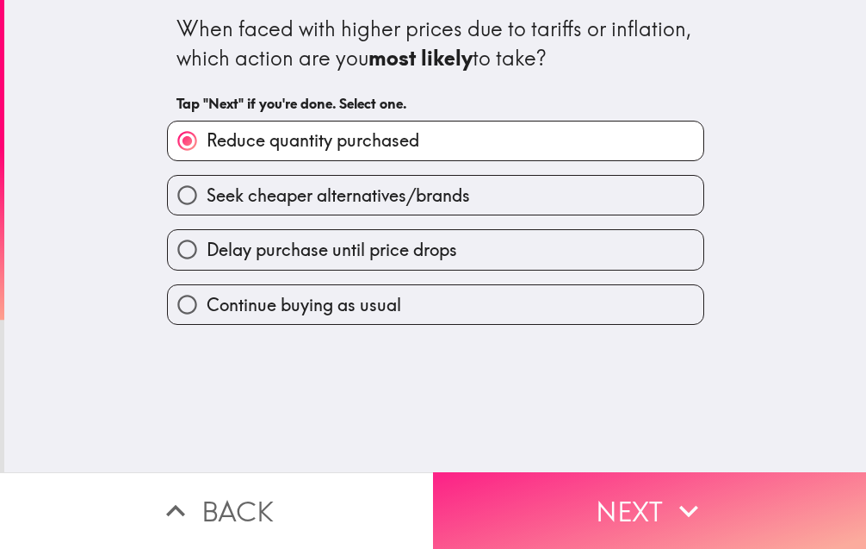
click at [598, 515] on button "Next" at bounding box center [649, 510] width 433 height 77
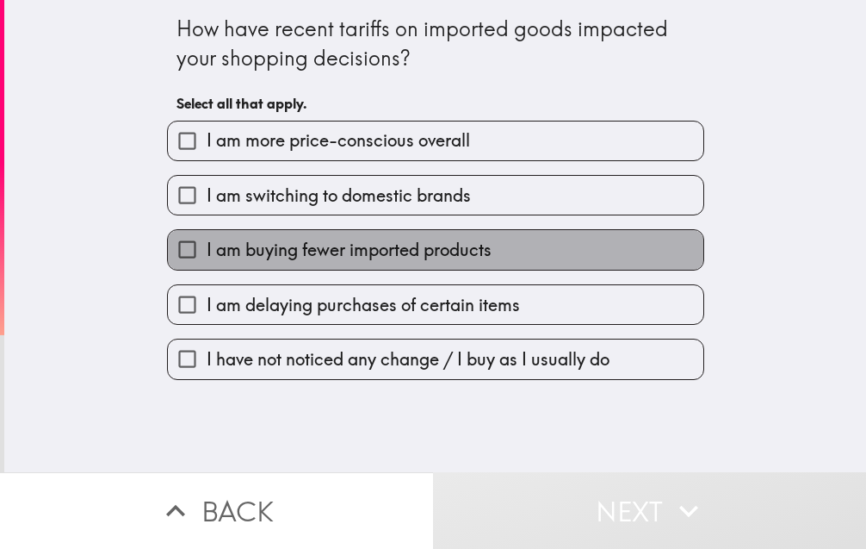
drag, startPoint x: 436, startPoint y: 258, endPoint x: 637, endPoint y: 458, distance: 284.4
click at [436, 257] on span "I am buying fewer imported products" at bounding box center [349, 250] width 285 height 24
click at [207, 257] on input "I am buying fewer imported products" at bounding box center [187, 249] width 39 height 39
checkbox input "true"
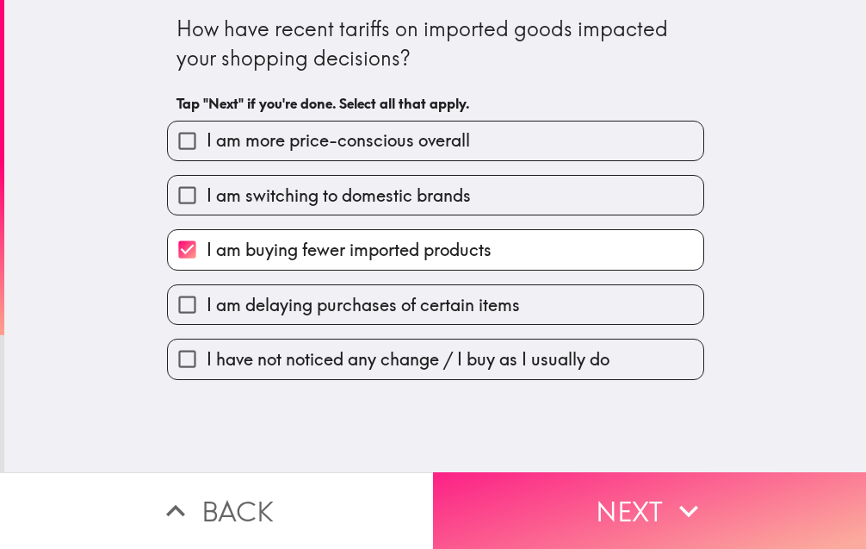
click at [653, 475] on button "Next" at bounding box center [649, 510] width 433 height 77
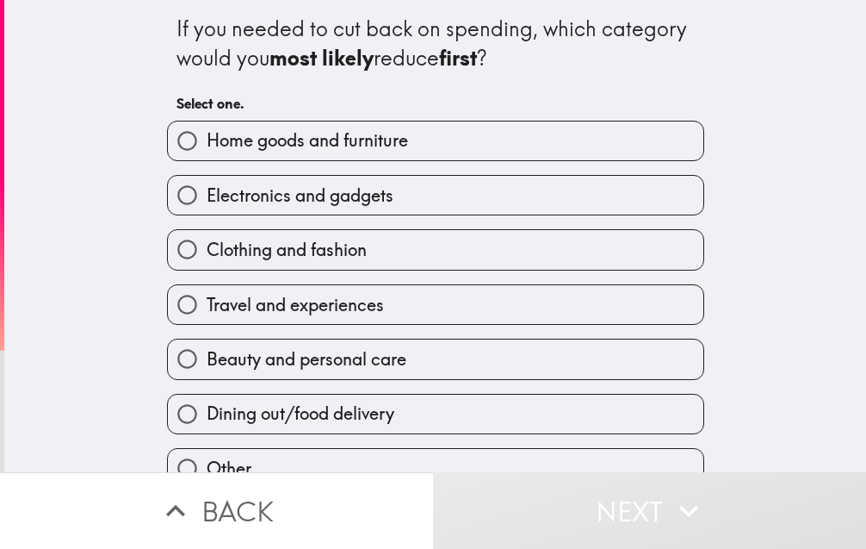
click at [318, 410] on span "Dining out/food delivery" at bounding box center [301, 413] width 188 height 24
click at [207, 410] on input "Dining out/food delivery" at bounding box center [187, 413] width 39 height 39
radio input "true"
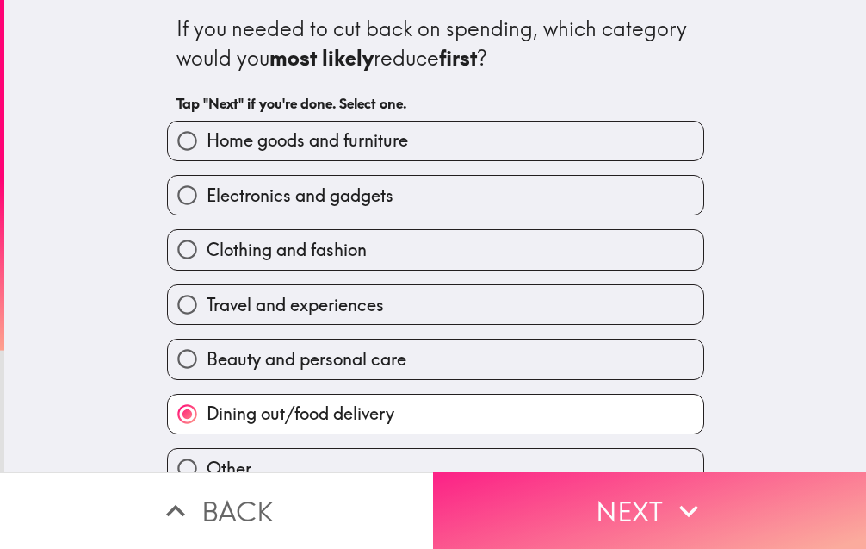
click at [586, 501] on button "Next" at bounding box center [649, 510] width 433 height 77
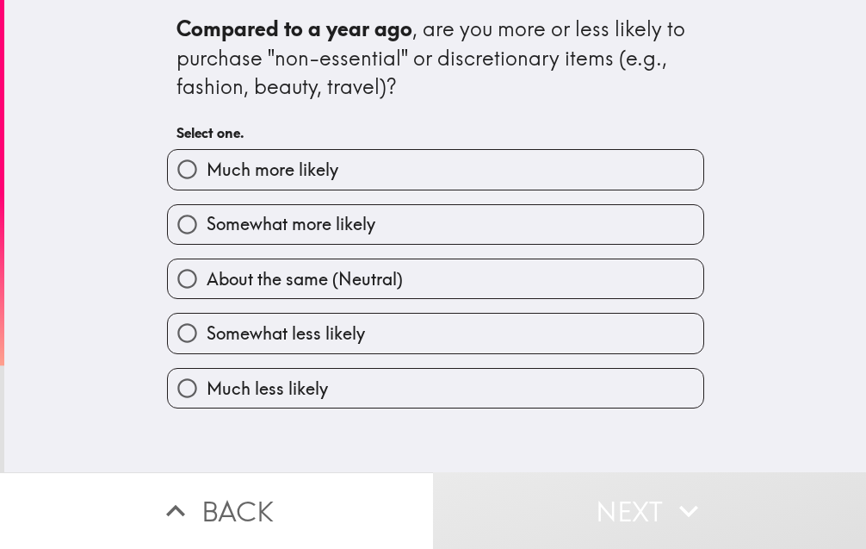
click at [280, 226] on span "Somewhat more likely" at bounding box center [291, 224] width 169 height 24
click at [207, 226] on input "Somewhat more likely" at bounding box center [187, 224] width 39 height 39
radio input "true"
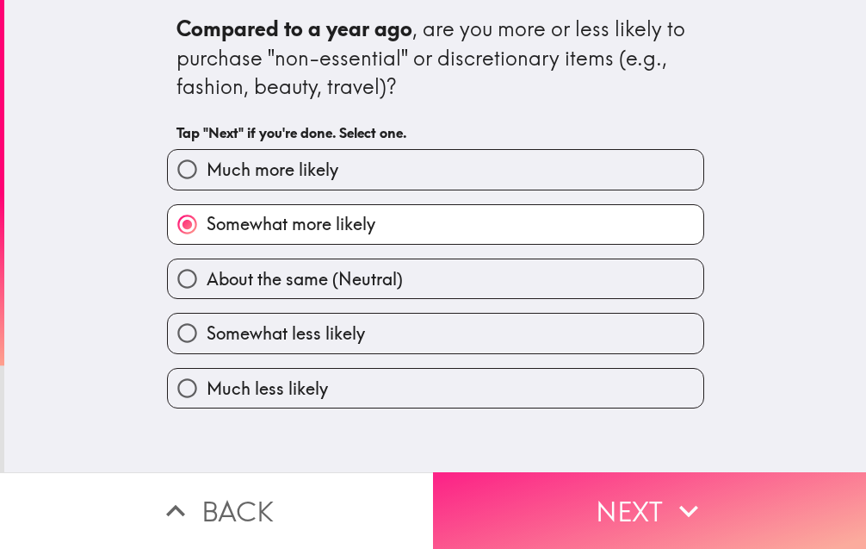
click at [621, 518] on button "Next" at bounding box center [649, 510] width 433 height 77
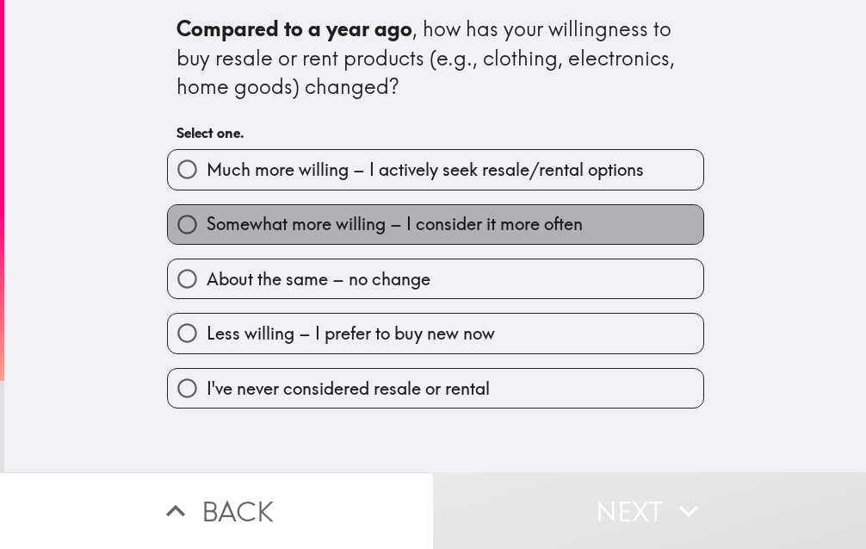
click at [374, 227] on span "Somewhat more willing – I consider it more often" at bounding box center [395, 224] width 376 height 24
click at [207, 227] on input "Somewhat more willing – I consider it more often" at bounding box center [187, 224] width 39 height 39
radio input "true"
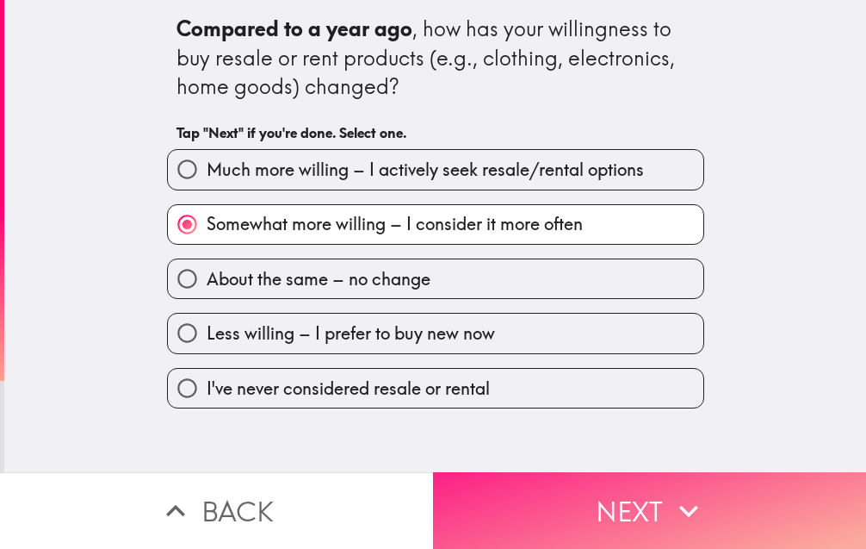
click at [623, 505] on button "Next" at bounding box center [649, 510] width 433 height 77
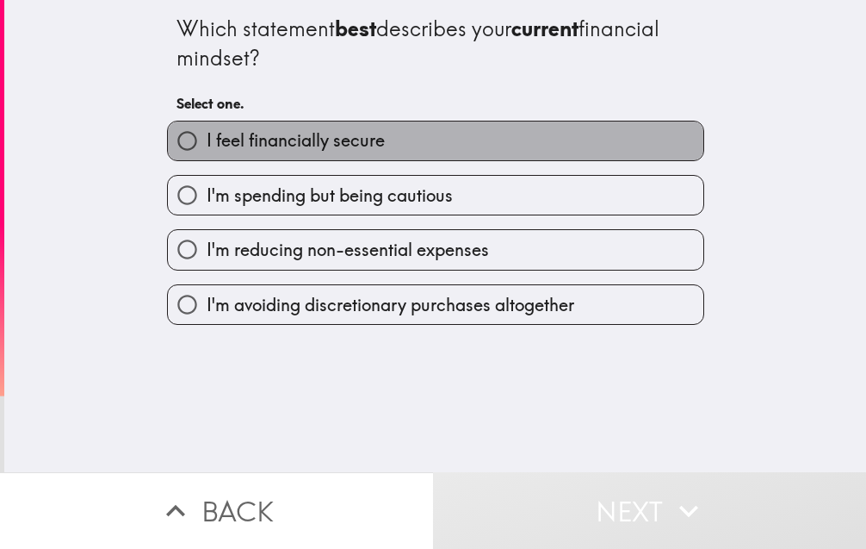
click at [320, 140] on span "I feel financially secure" at bounding box center [296, 140] width 178 height 24
click at [207, 140] on input "I feel financially secure" at bounding box center [187, 140] width 39 height 39
radio input "true"
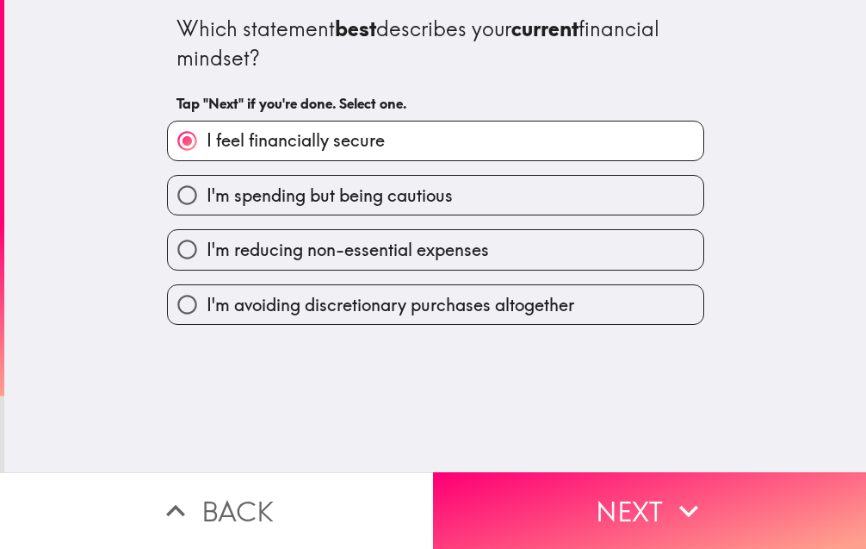
click at [615, 475] on button "Next" at bounding box center [649, 510] width 433 height 77
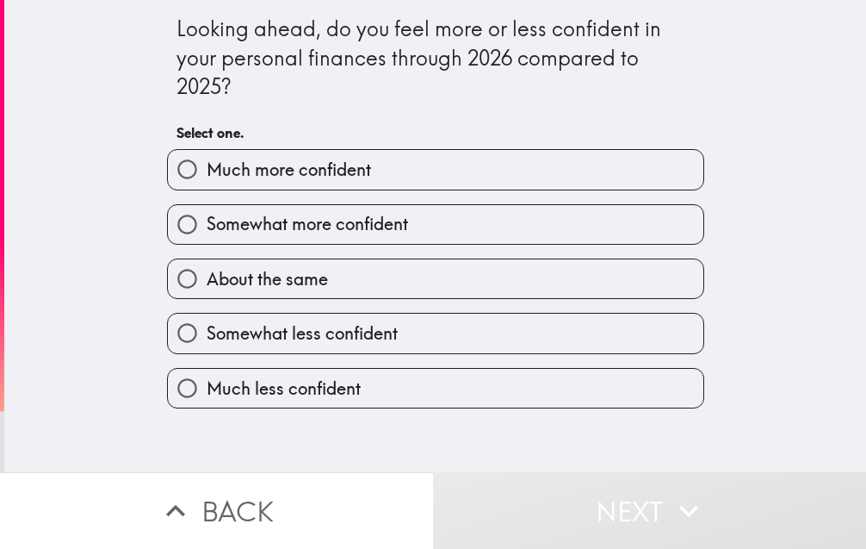
click at [320, 229] on span "Somewhat more confident" at bounding box center [308, 224] width 202 height 24
click at [207, 229] on input "Somewhat more confident" at bounding box center [187, 224] width 39 height 39
radio input "true"
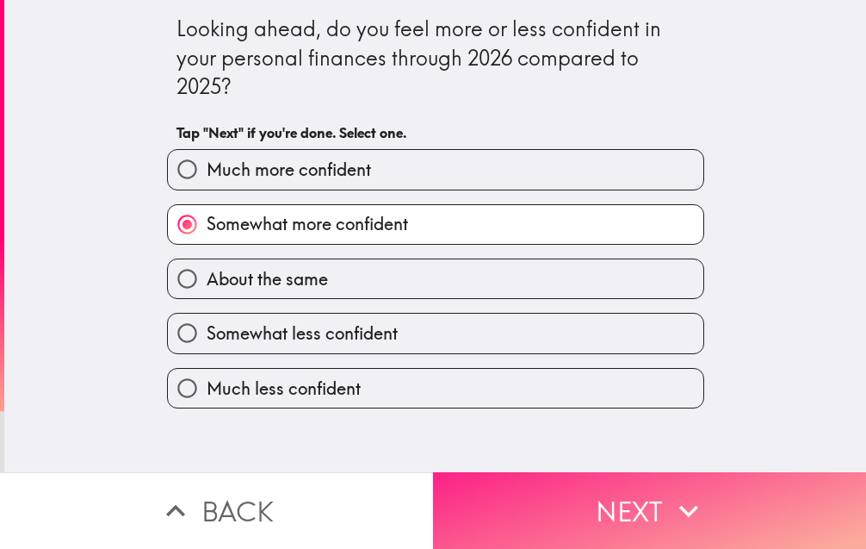
click at [701, 488] on button "Next" at bounding box center [649, 510] width 433 height 77
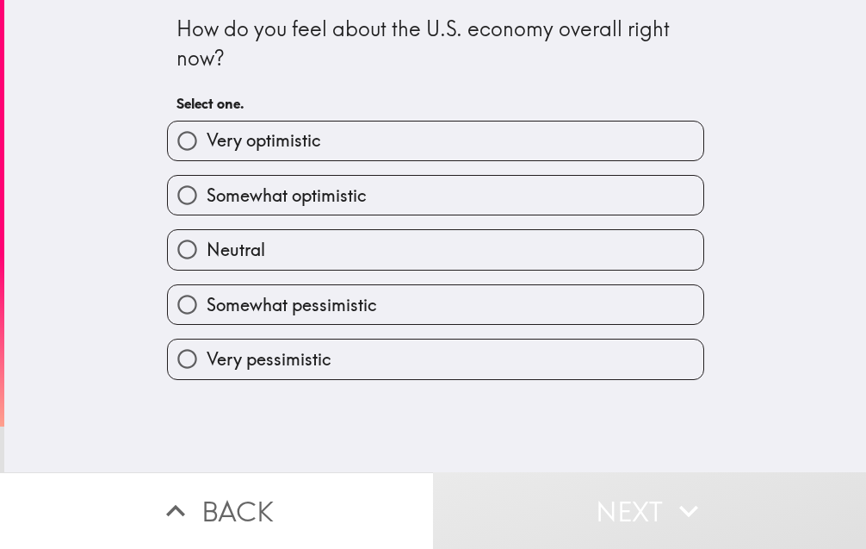
click at [249, 196] on span "Somewhat optimistic" at bounding box center [287, 195] width 160 height 24
click at [207, 196] on input "Somewhat optimistic" at bounding box center [187, 195] width 39 height 39
radio input "true"
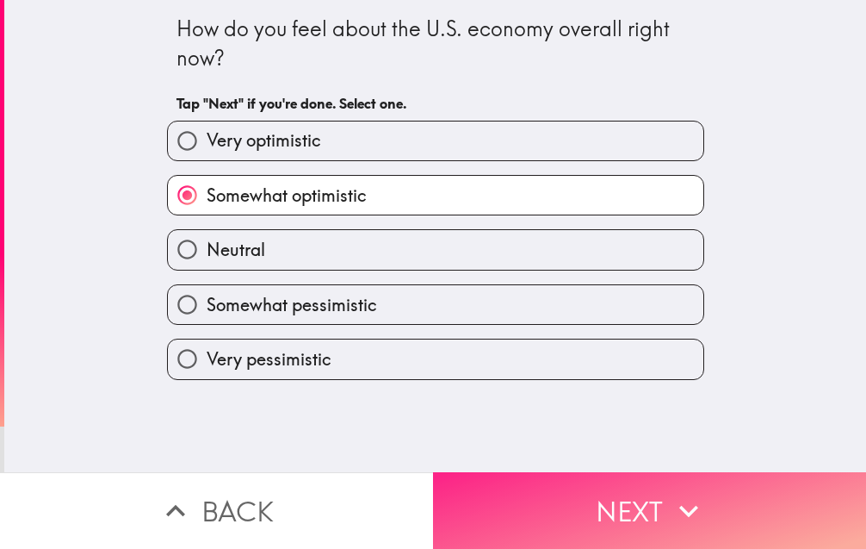
click at [640, 509] on button "Next" at bounding box center [649, 510] width 433 height 77
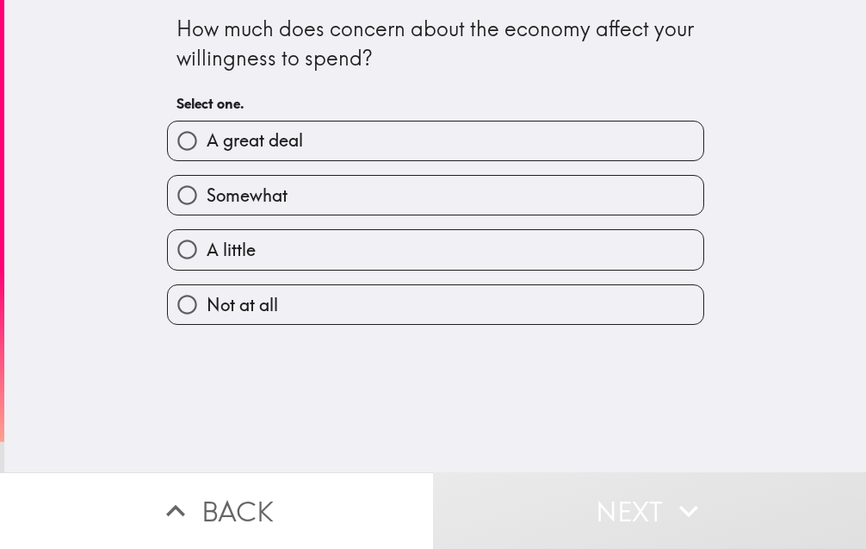
click at [352, 195] on label "Somewhat" at bounding box center [436, 195] width 536 height 39
click at [207, 195] on input "Somewhat" at bounding box center [187, 195] width 39 height 39
radio input "true"
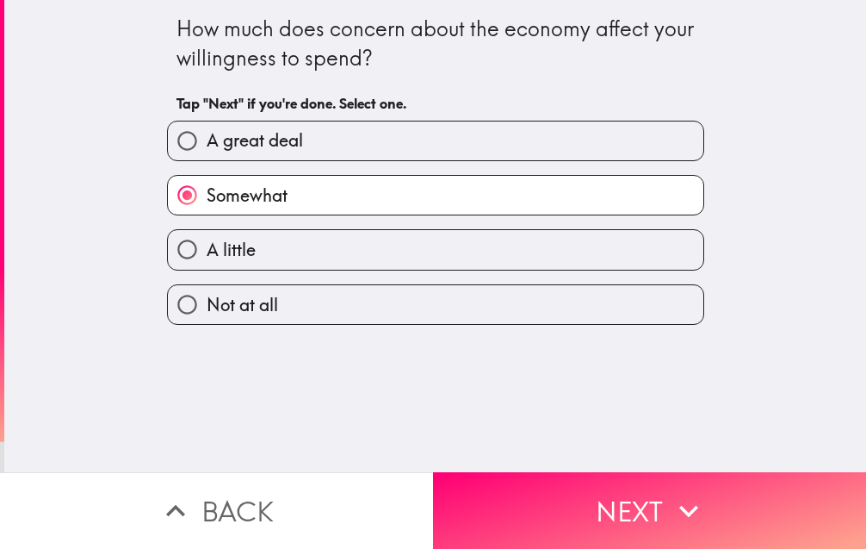
click at [622, 502] on button "Next" at bounding box center [649, 510] width 433 height 77
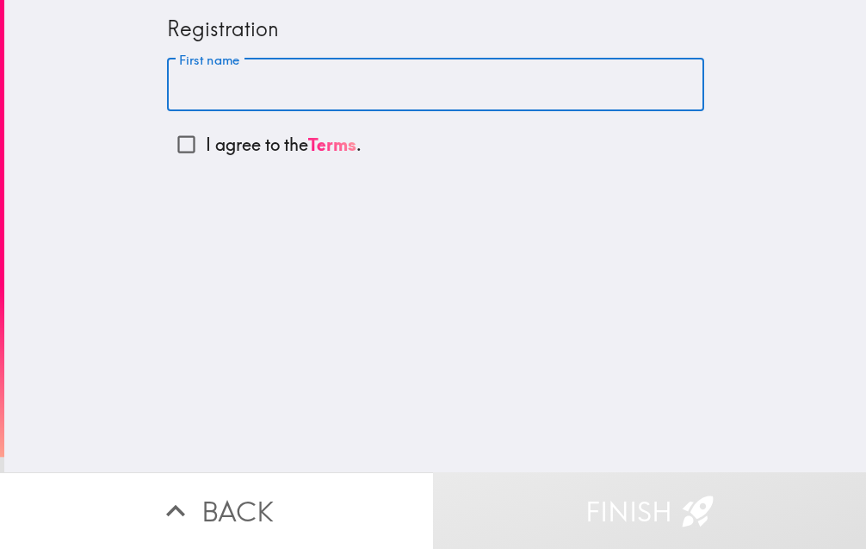
click at [264, 87] on input "First name" at bounding box center [435, 85] width 537 height 53
type input "[PERSON_NAME]"
click at [169, 151] on input "I agree to the Terms ." at bounding box center [186, 144] width 39 height 39
checkbox input "true"
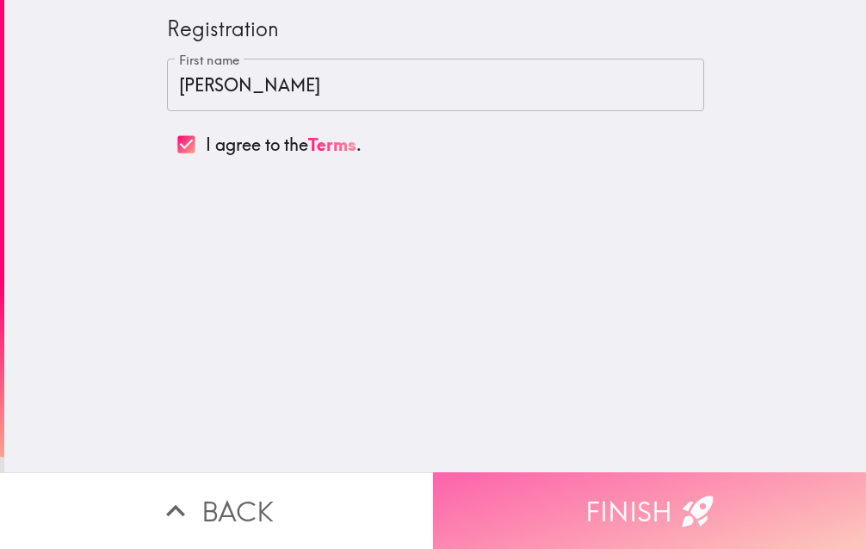
click at [633, 493] on button "Finish" at bounding box center [649, 510] width 433 height 77
